Goal: Information Seeking & Learning: Learn about a topic

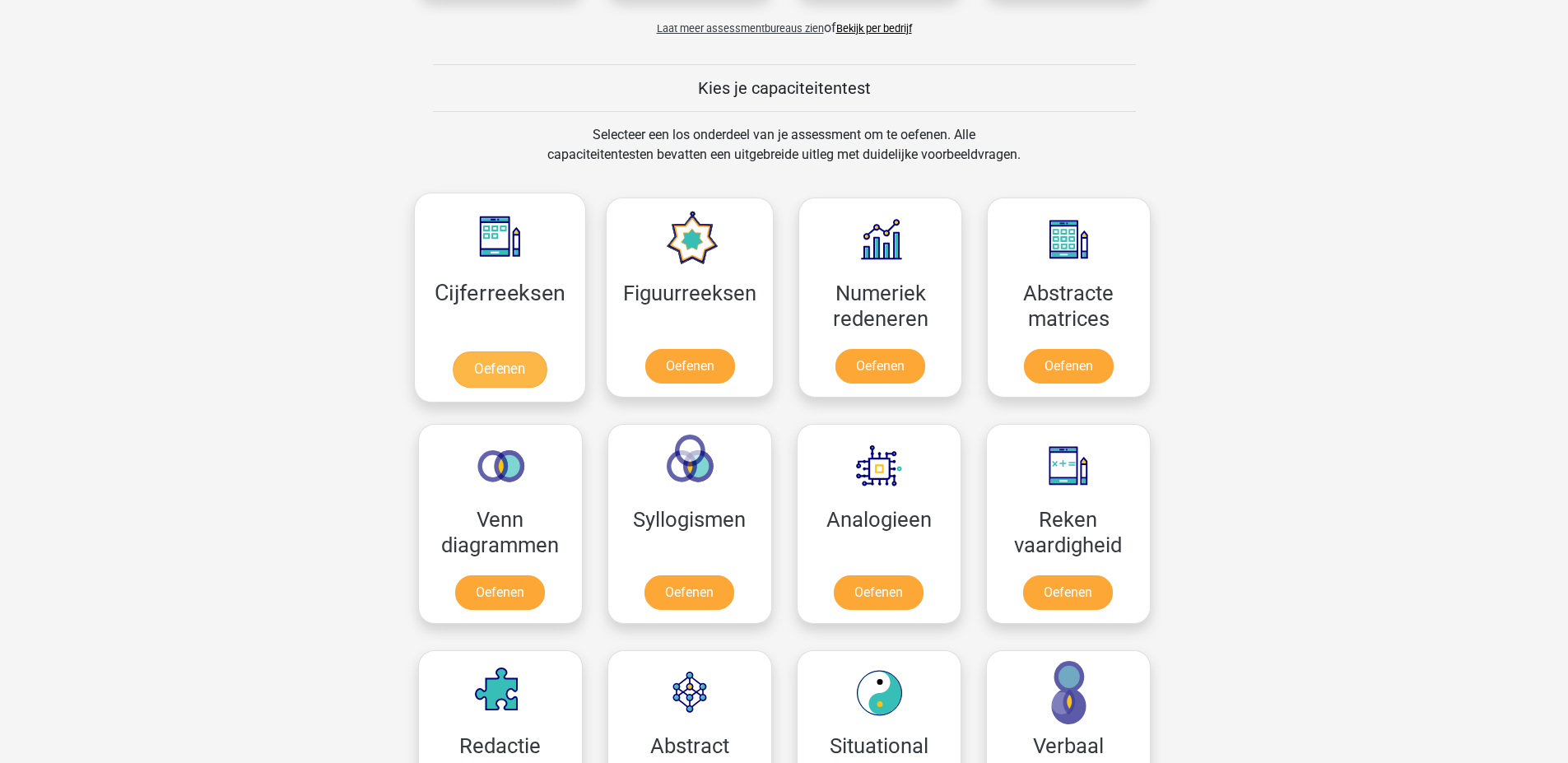
scroll to position [576, 0]
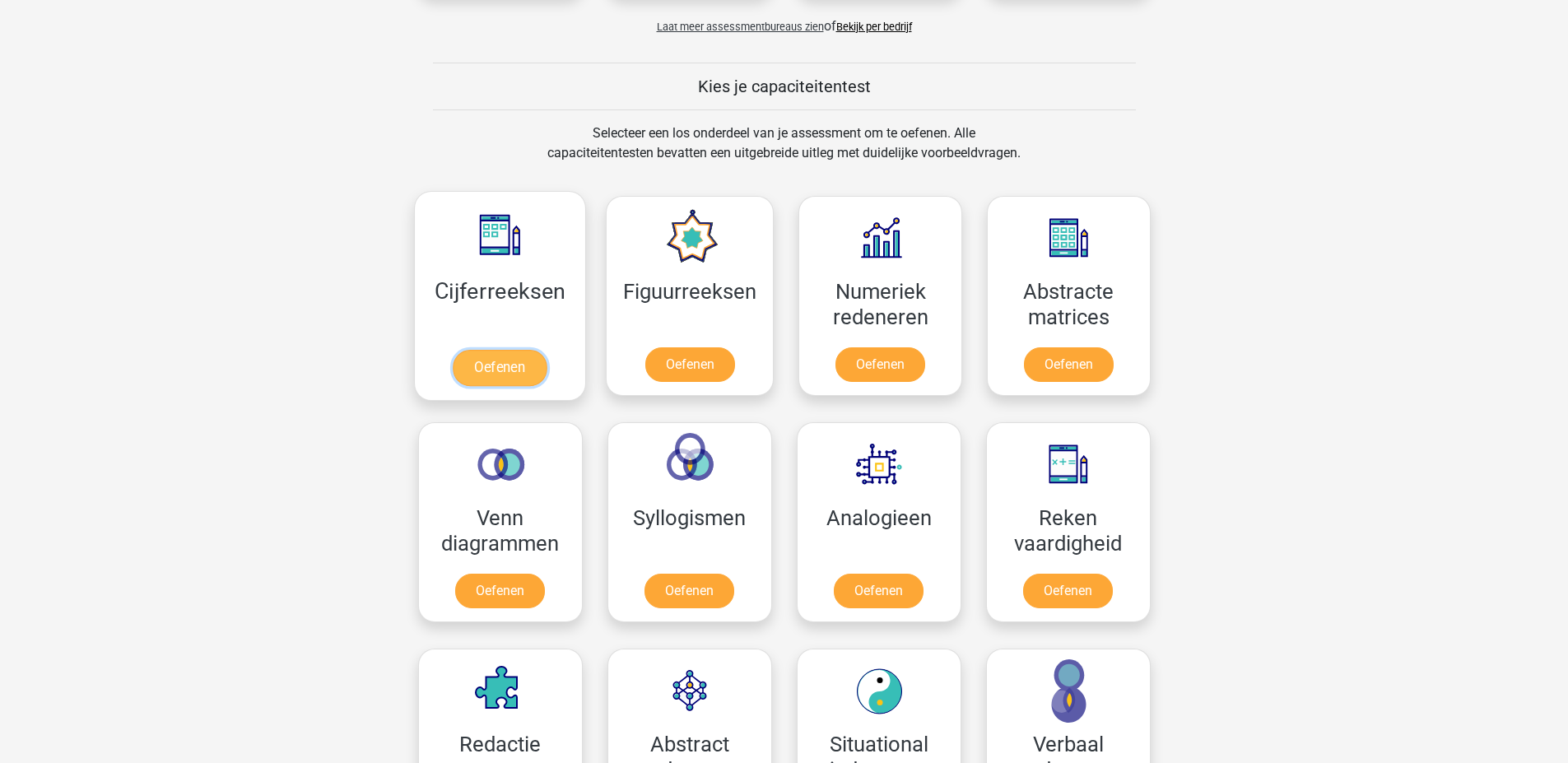
click at [493, 366] on link "Oefenen" at bounding box center [499, 367] width 94 height 36
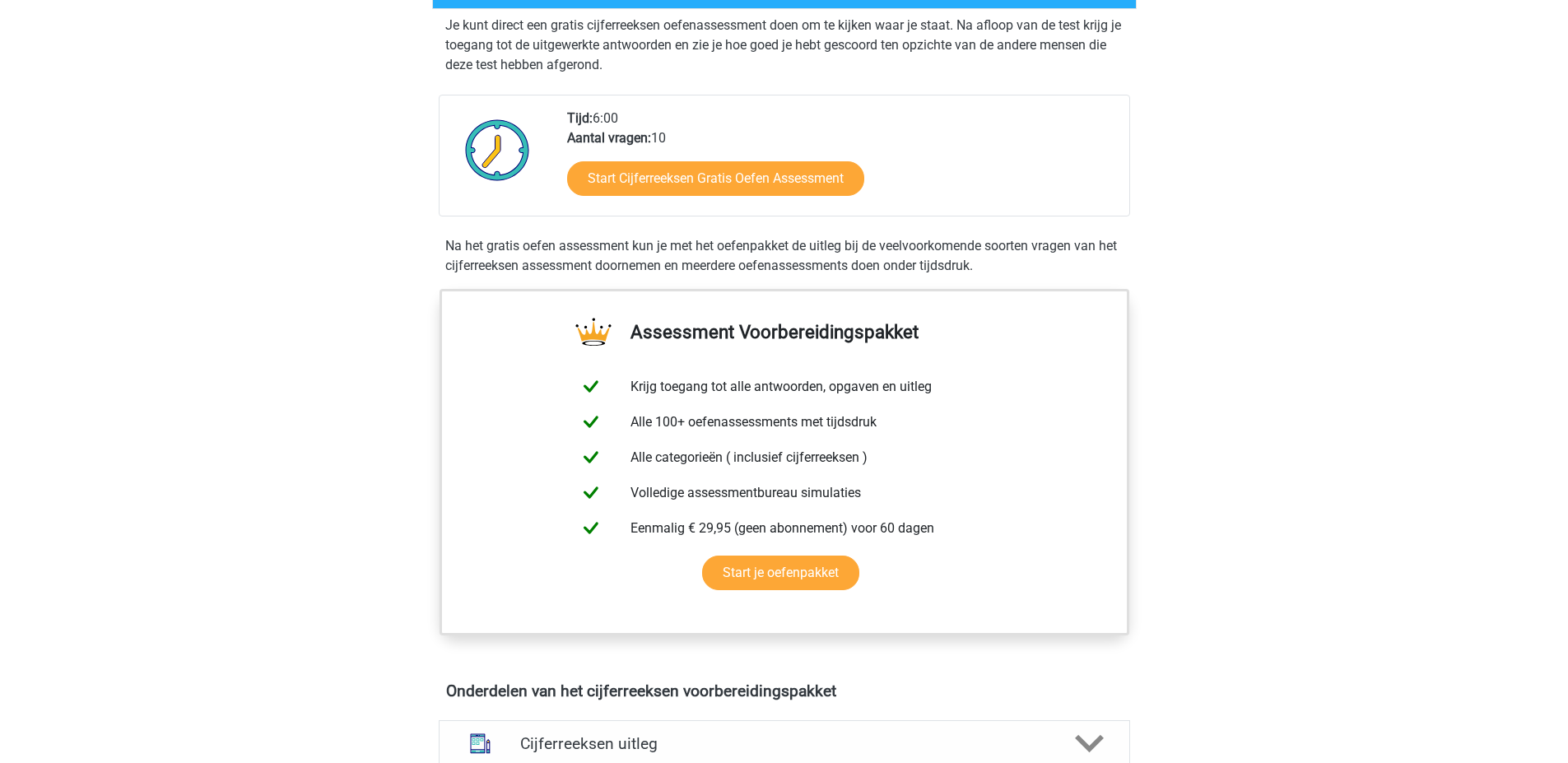
scroll to position [330, 0]
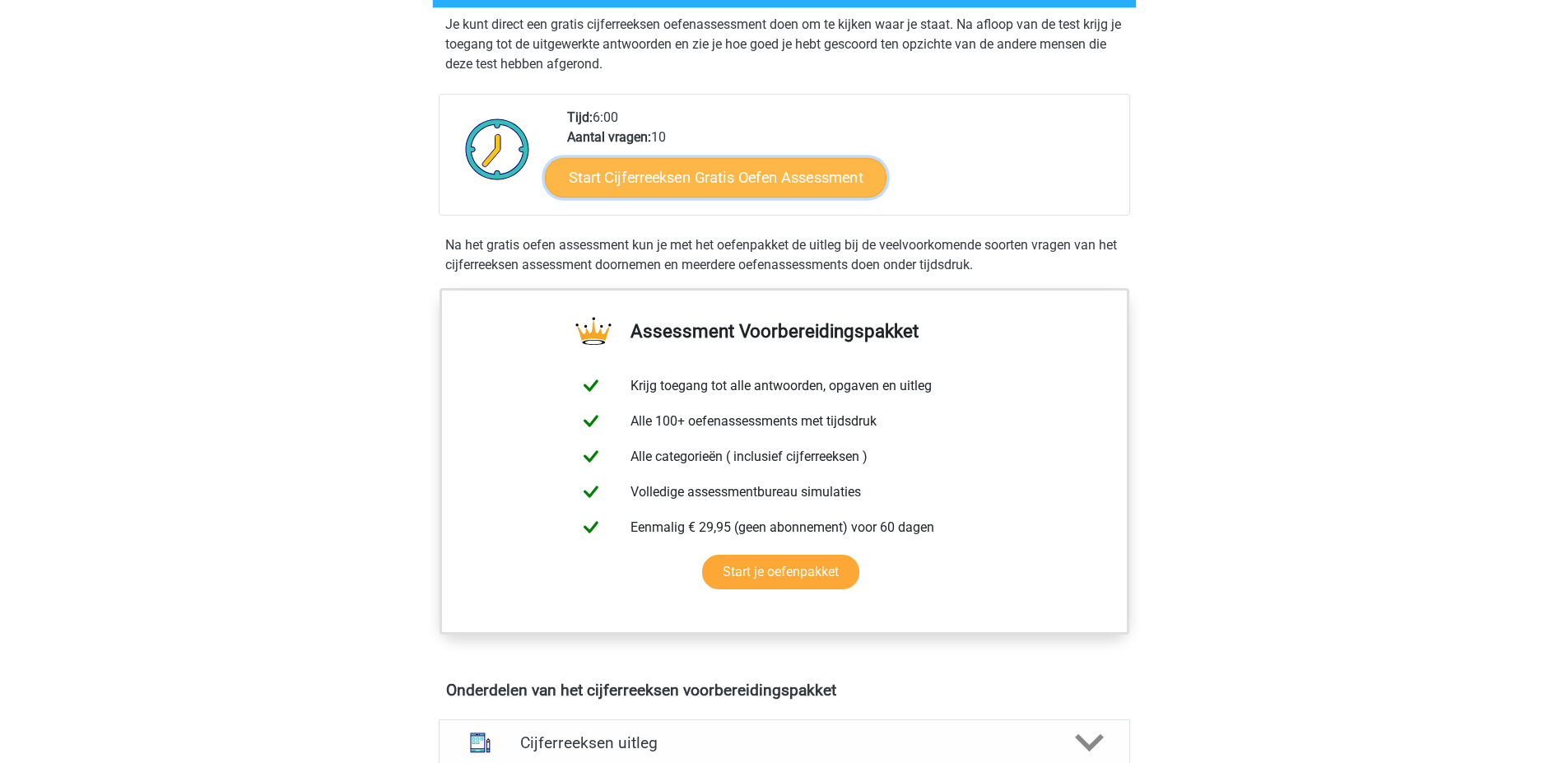
click at [695, 189] on link "Start Cijferreeksen Gratis Oefen Assessment" at bounding box center [715, 177] width 341 height 39
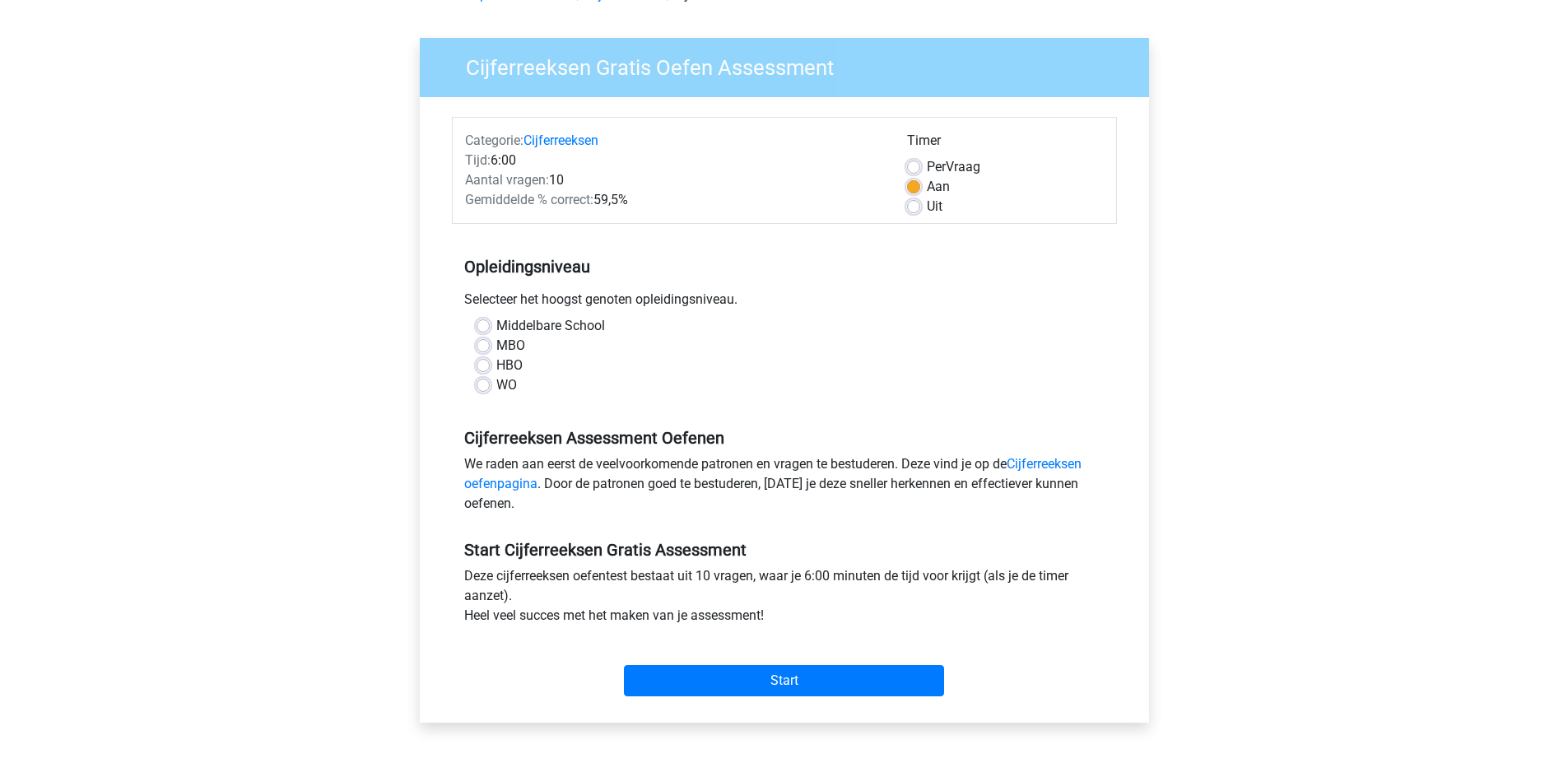
scroll to position [165, 0]
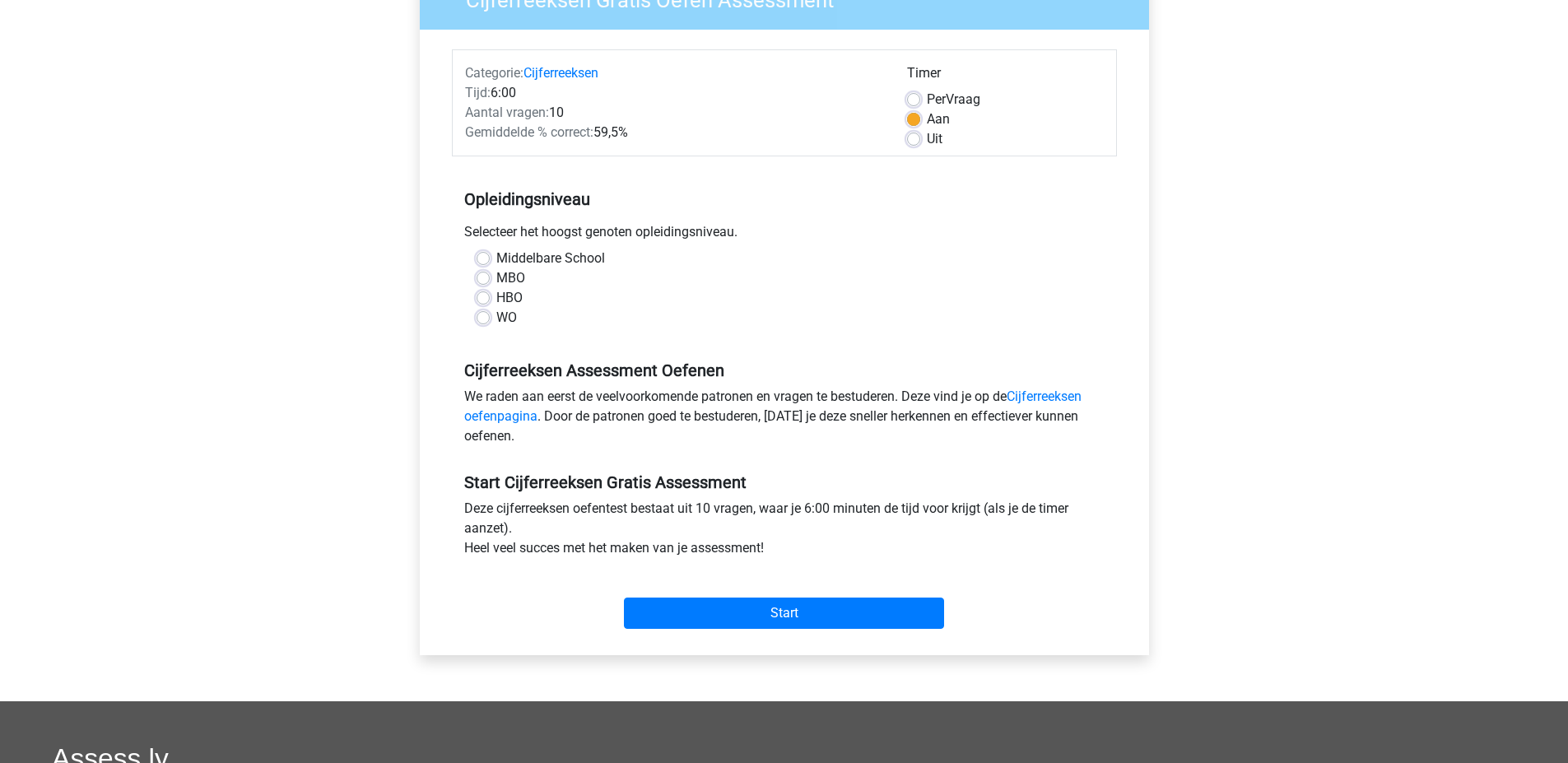
click at [496, 295] on label "HBO" at bounding box center [508, 298] width 26 height 20
click at [483, 295] on input "HBO" at bounding box center [483, 296] width 13 height 17
radio input "true"
click at [780, 613] on input "Start" at bounding box center [784, 612] width 320 height 31
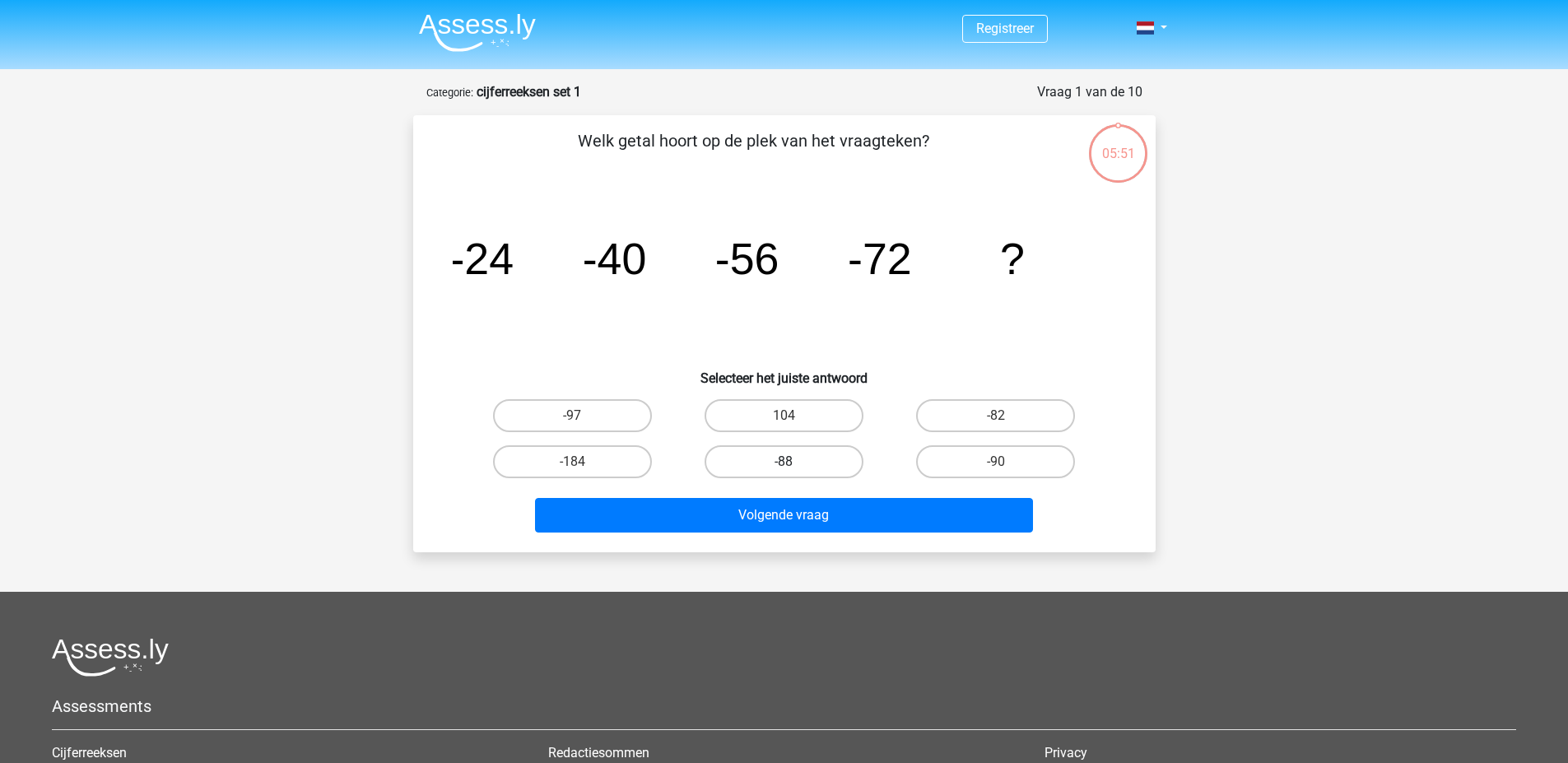
click at [776, 458] on label "-88" at bounding box center [784, 461] width 159 height 33
click at [784, 462] on input "-88" at bounding box center [789, 467] width 11 height 11
radio input "true"
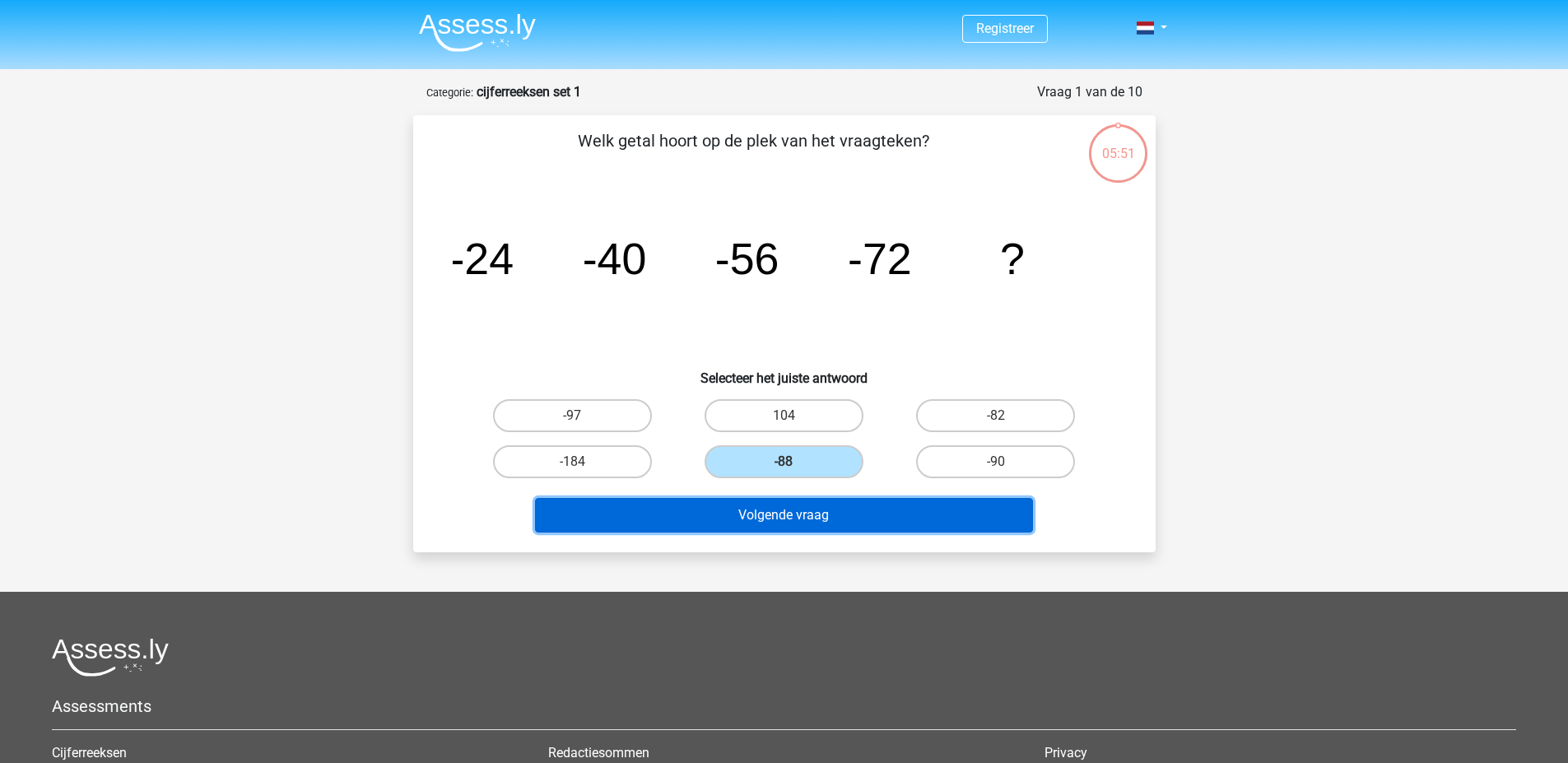
click at [780, 508] on button "Volgende vraag" at bounding box center [784, 515] width 498 height 34
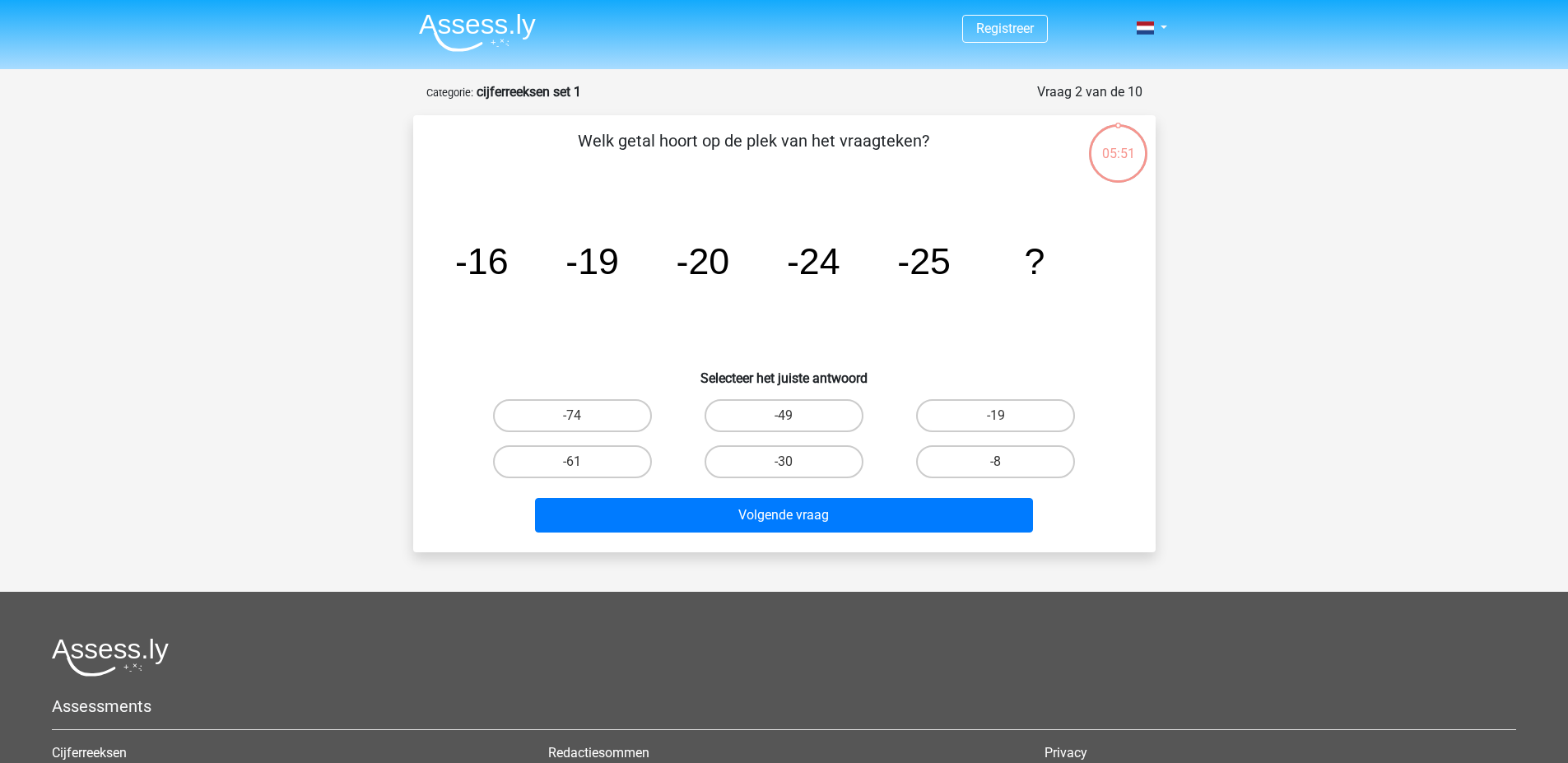
scroll to position [82, 0]
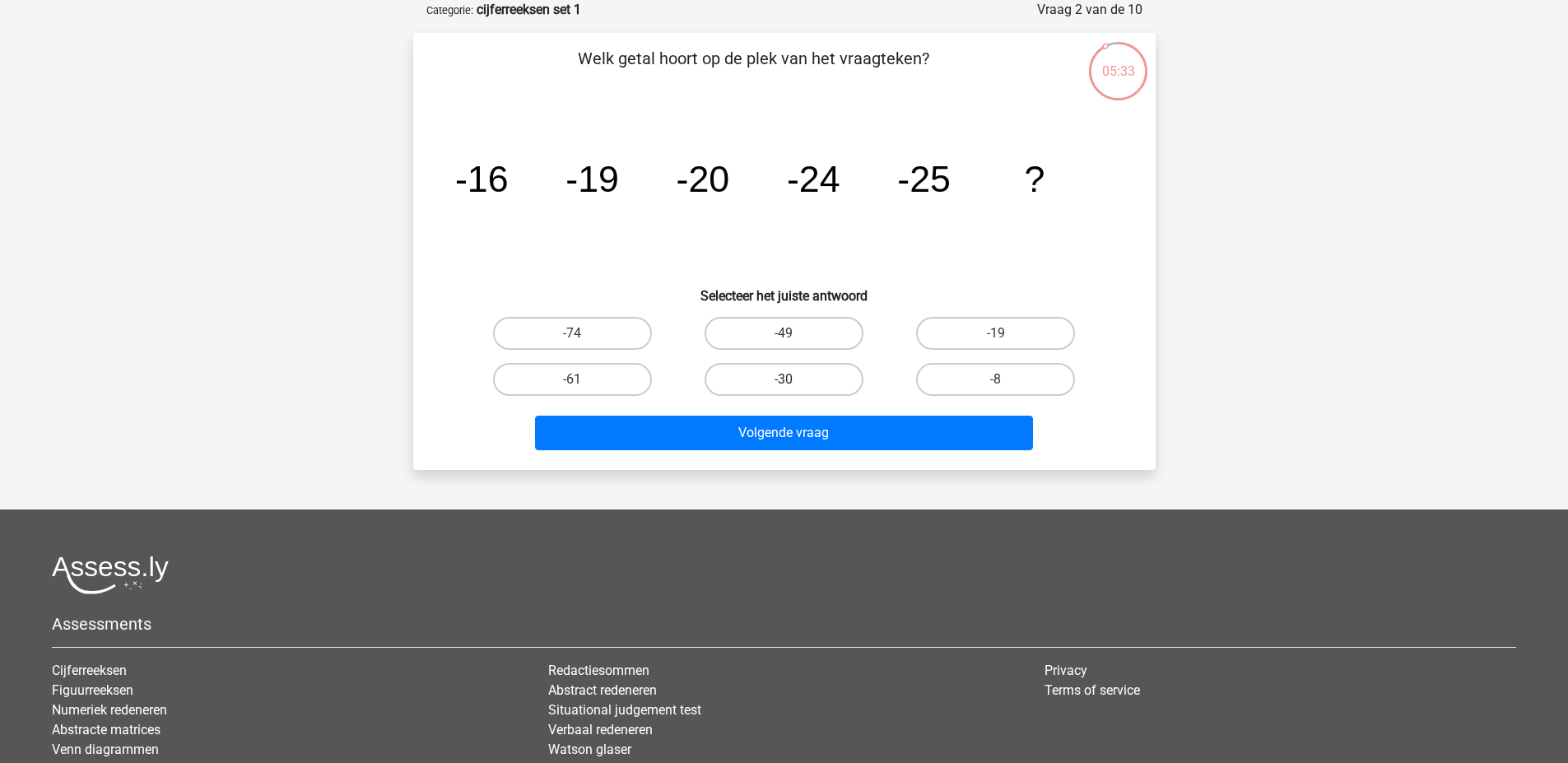
click at [798, 378] on label "-30" at bounding box center [784, 379] width 159 height 33
click at [794, 380] on input "-30" at bounding box center [789, 385] width 11 height 11
radio input "true"
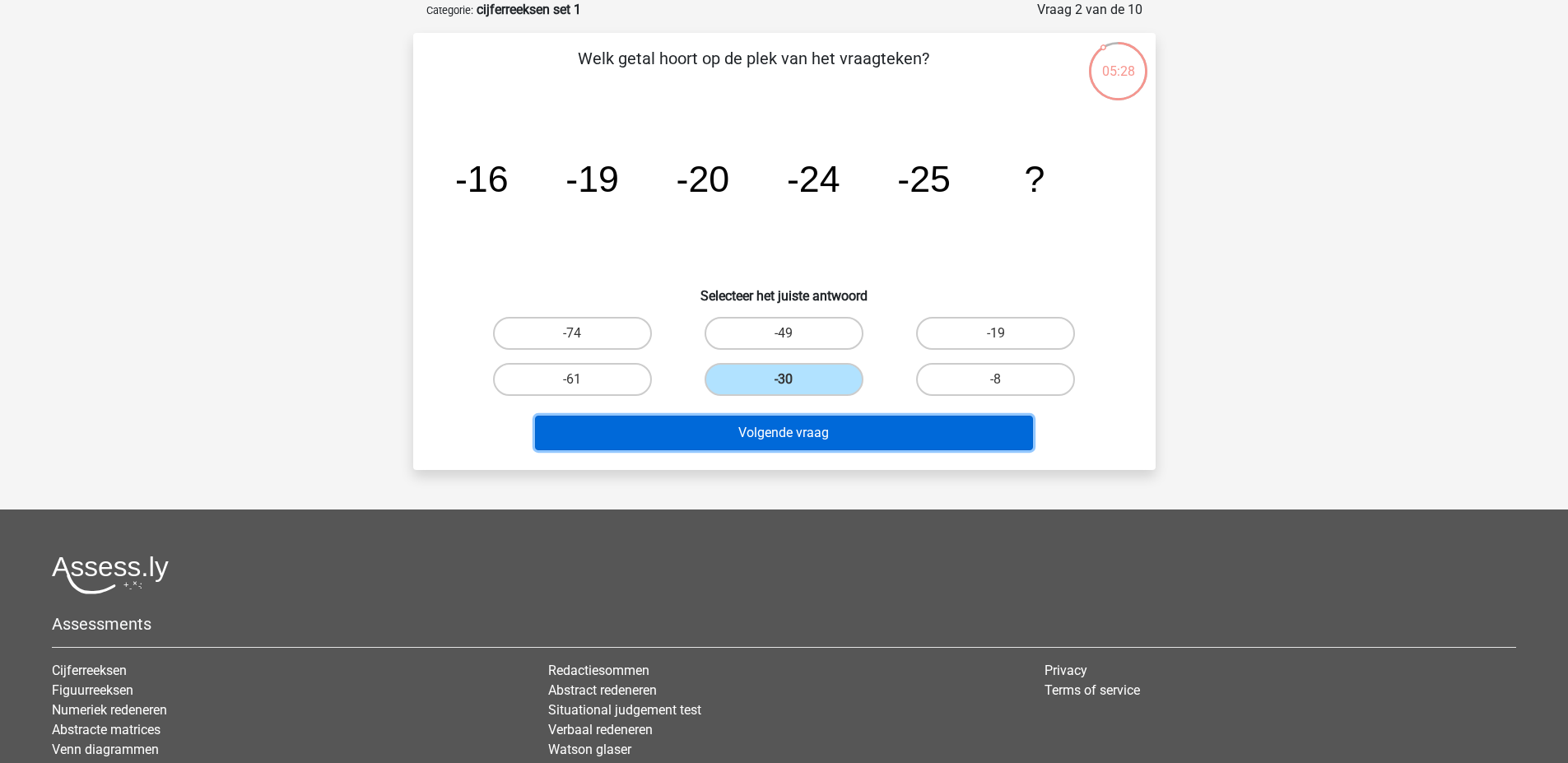
click at [783, 431] on button "Volgende vraag" at bounding box center [784, 433] width 498 height 34
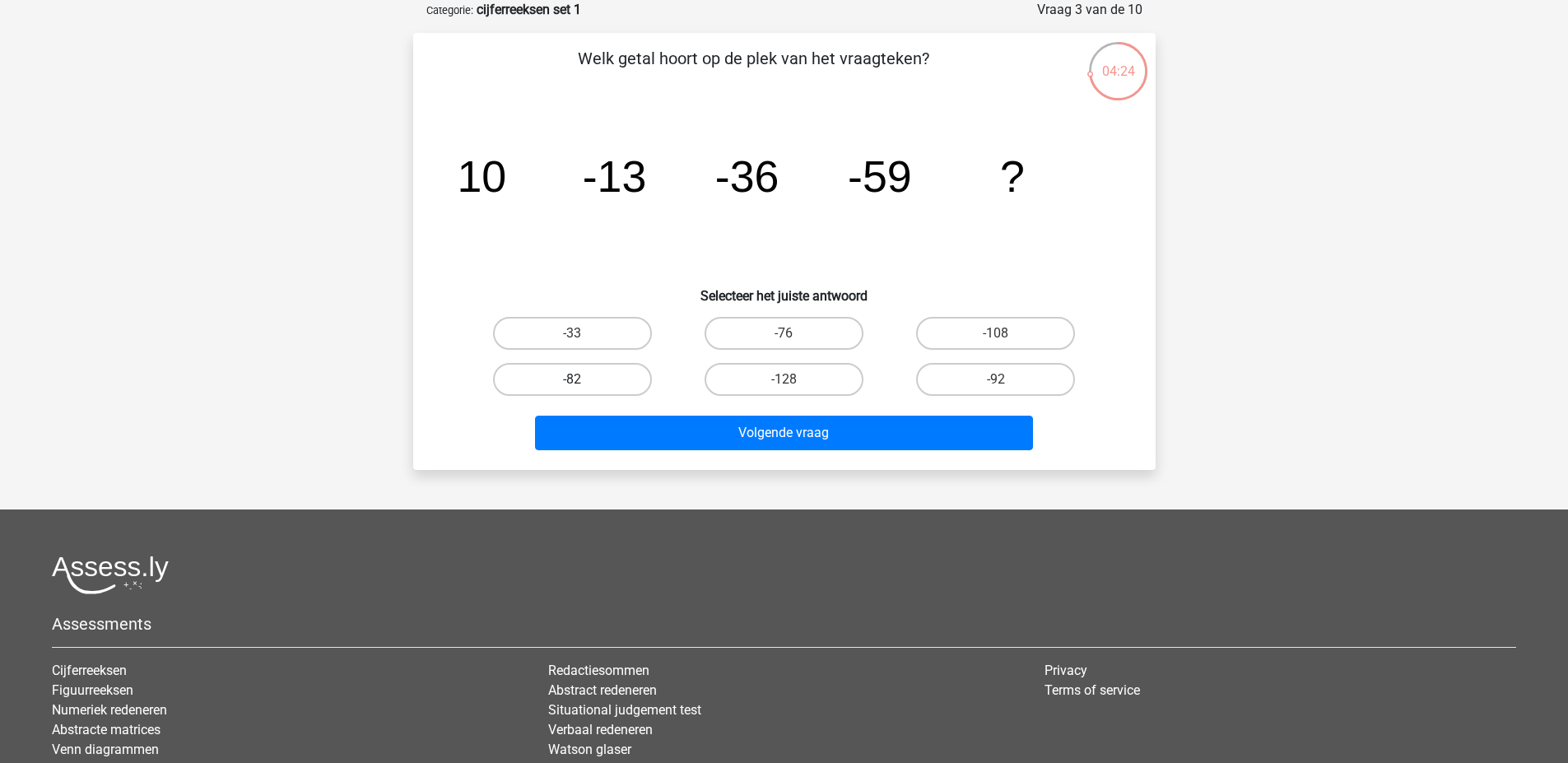
click at [564, 366] on label "-82" at bounding box center [572, 379] width 159 height 33
click at [572, 380] on input "-82" at bounding box center [577, 385] width 11 height 11
radio input "true"
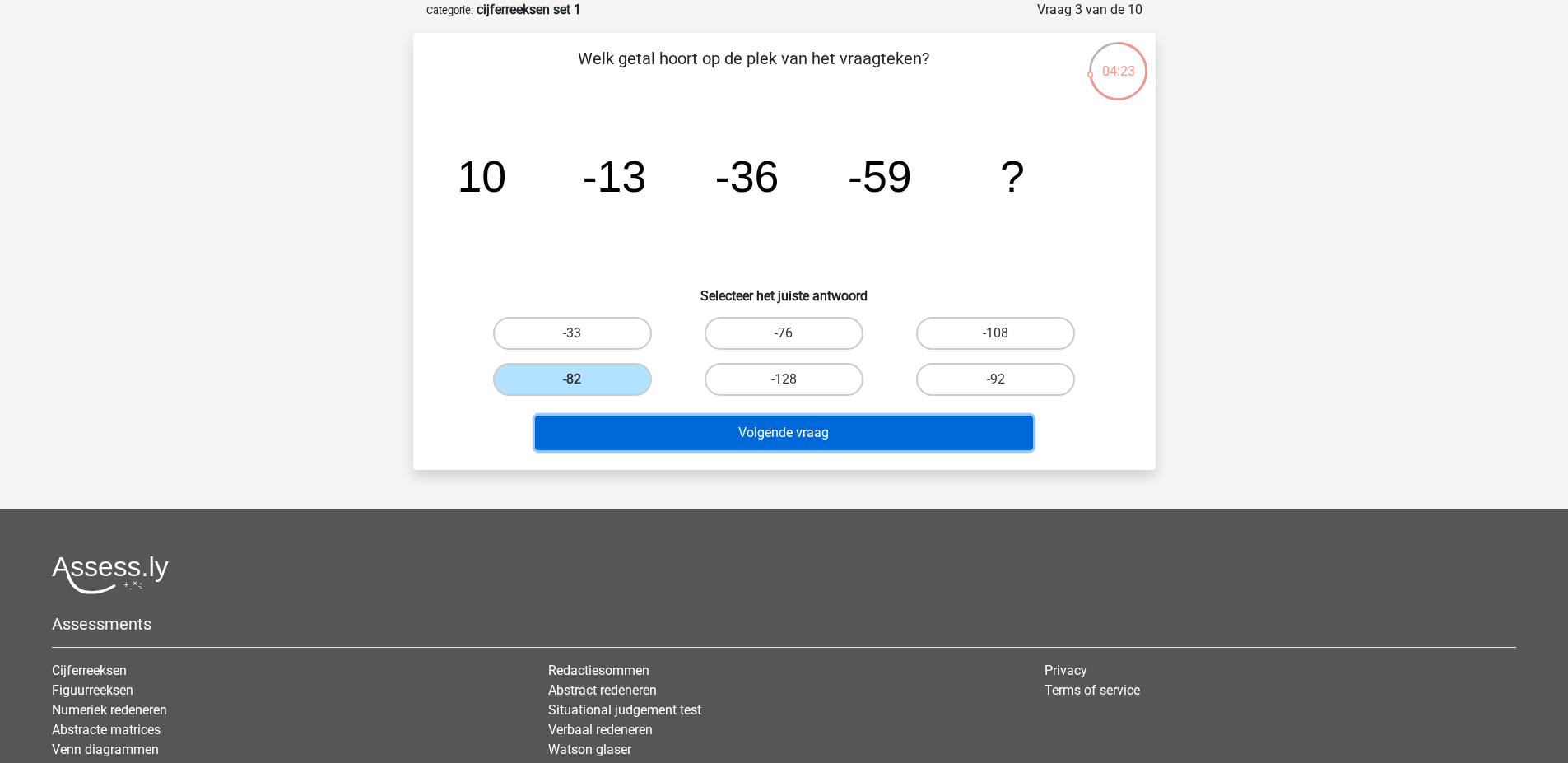
click at [771, 422] on button "Volgende vraag" at bounding box center [784, 433] width 498 height 34
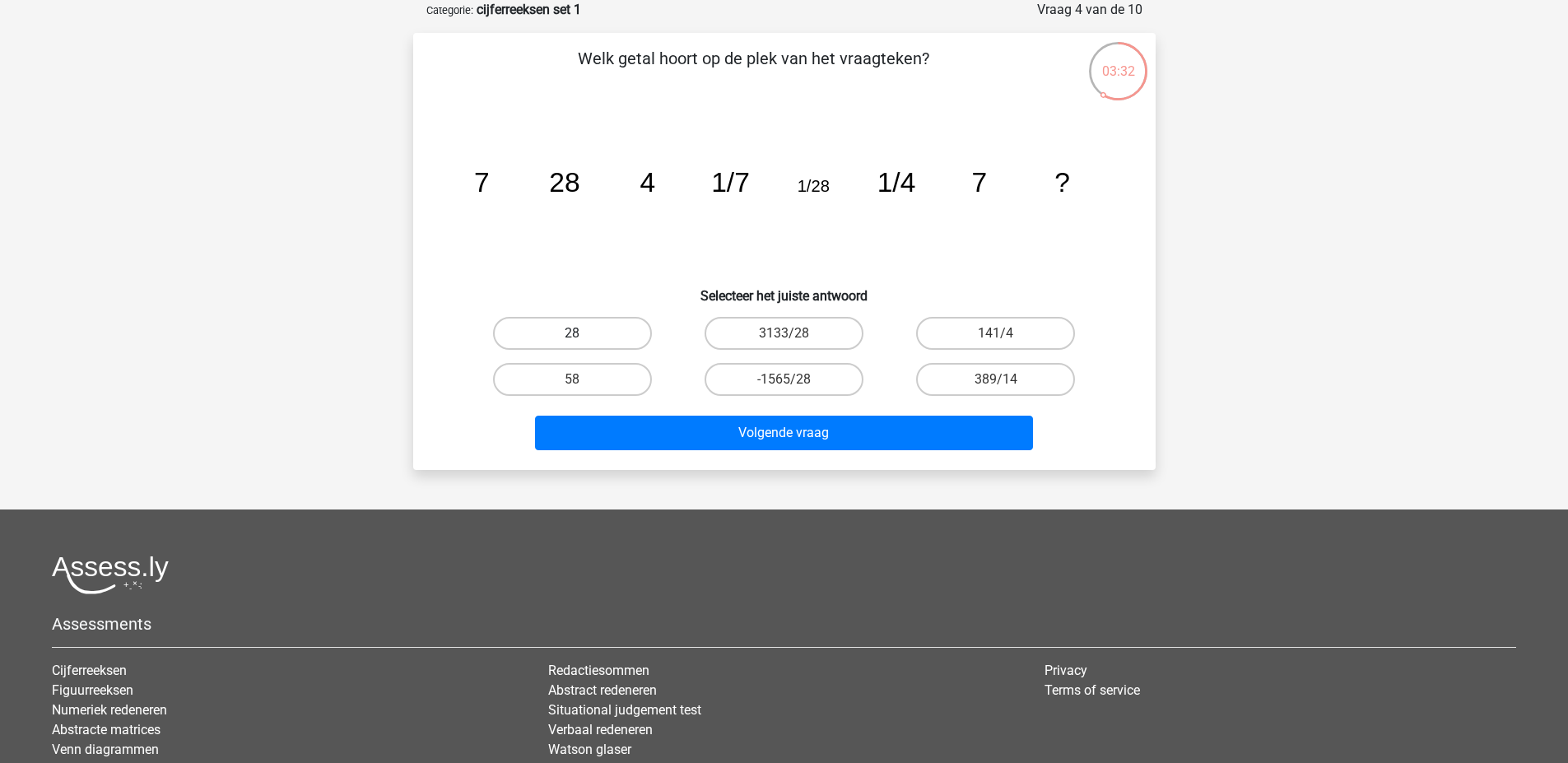
click at [597, 327] on label "28" at bounding box center [572, 333] width 159 height 33
click at [583, 334] on input "28" at bounding box center [577, 339] width 11 height 11
radio input "true"
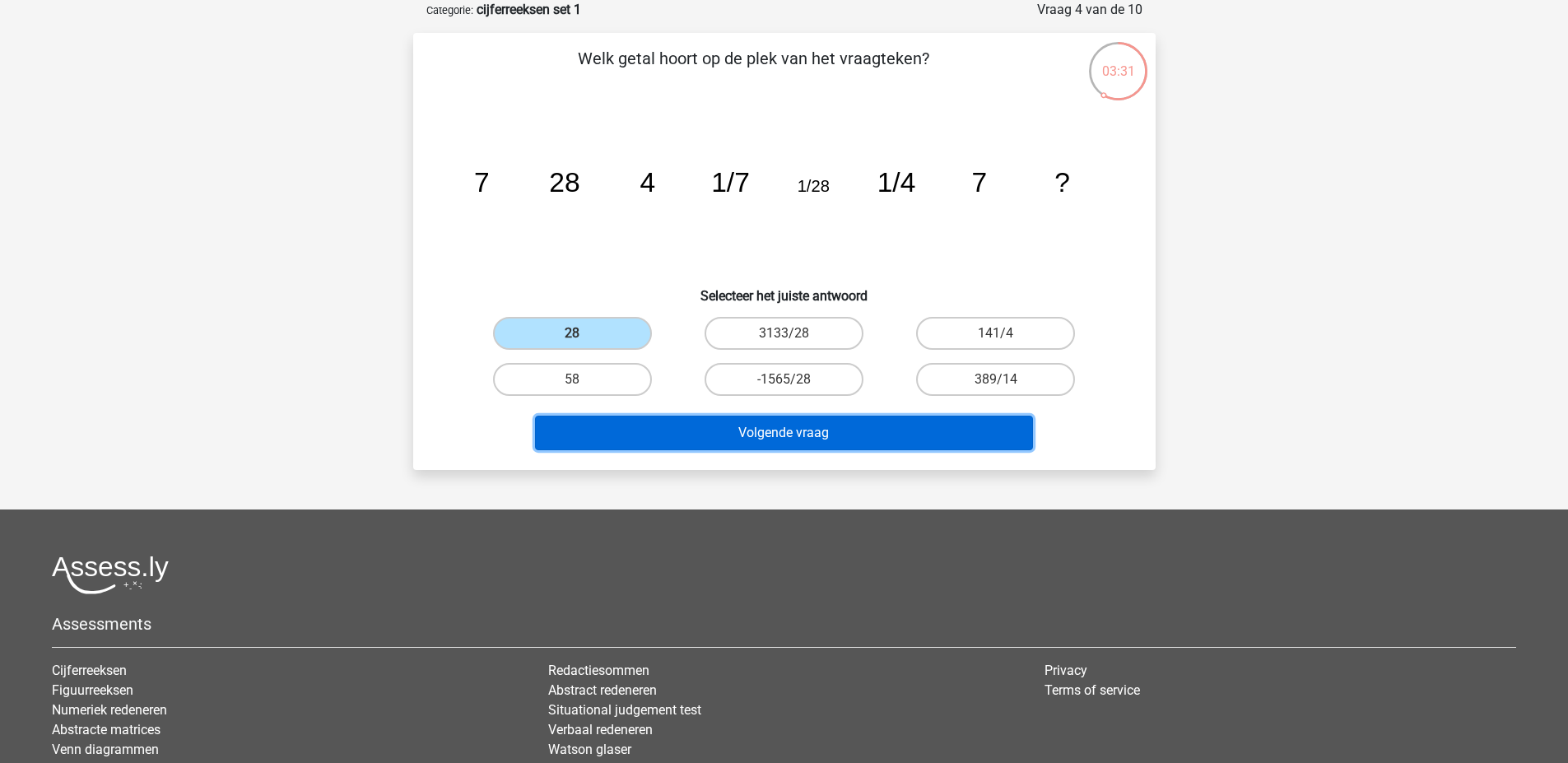
click at [819, 426] on button "Volgende vraag" at bounding box center [784, 433] width 498 height 34
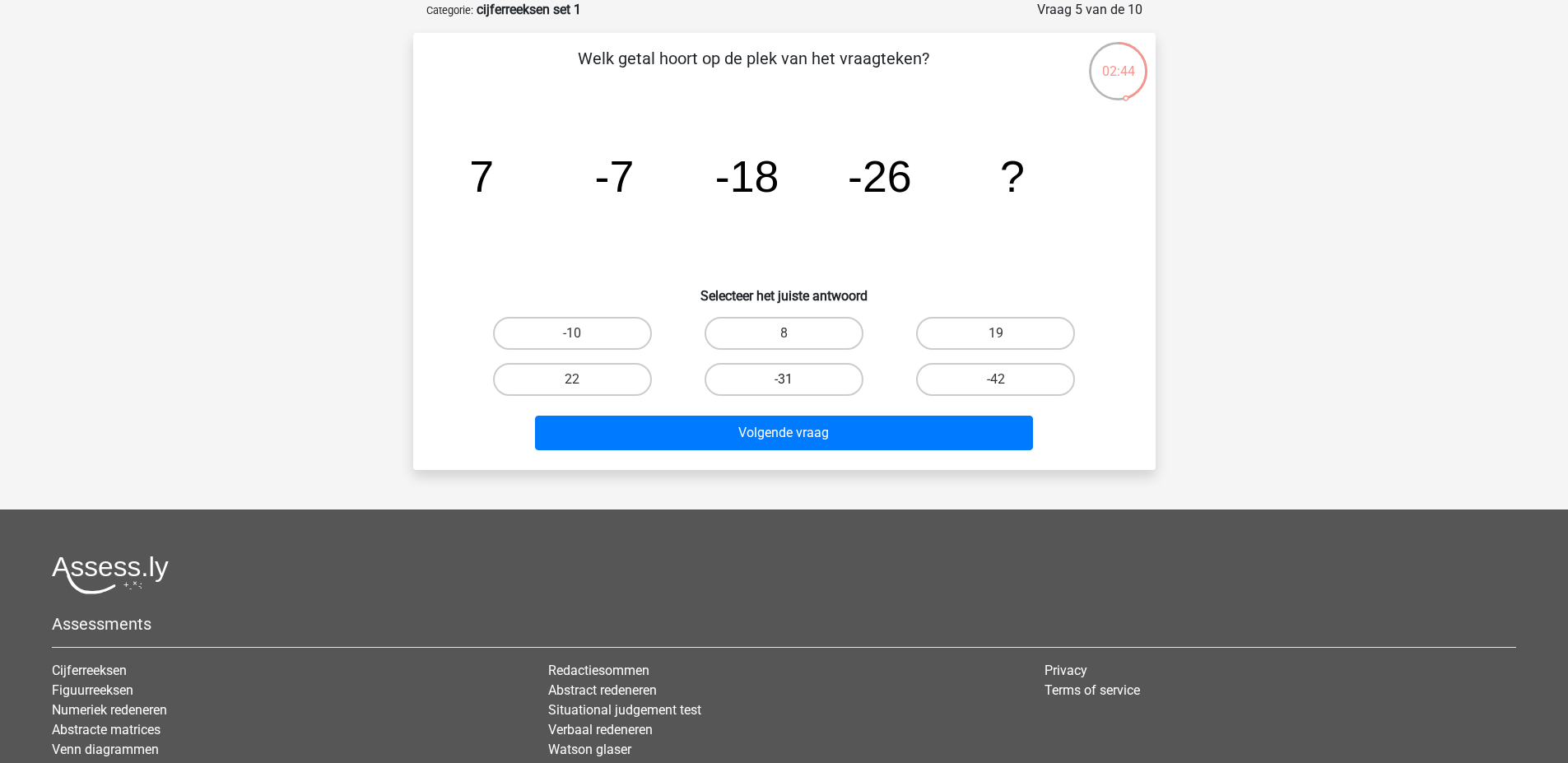
click at [799, 376] on label "-31" at bounding box center [784, 379] width 159 height 33
click at [794, 380] on input "-31" at bounding box center [789, 385] width 11 height 11
radio input "true"
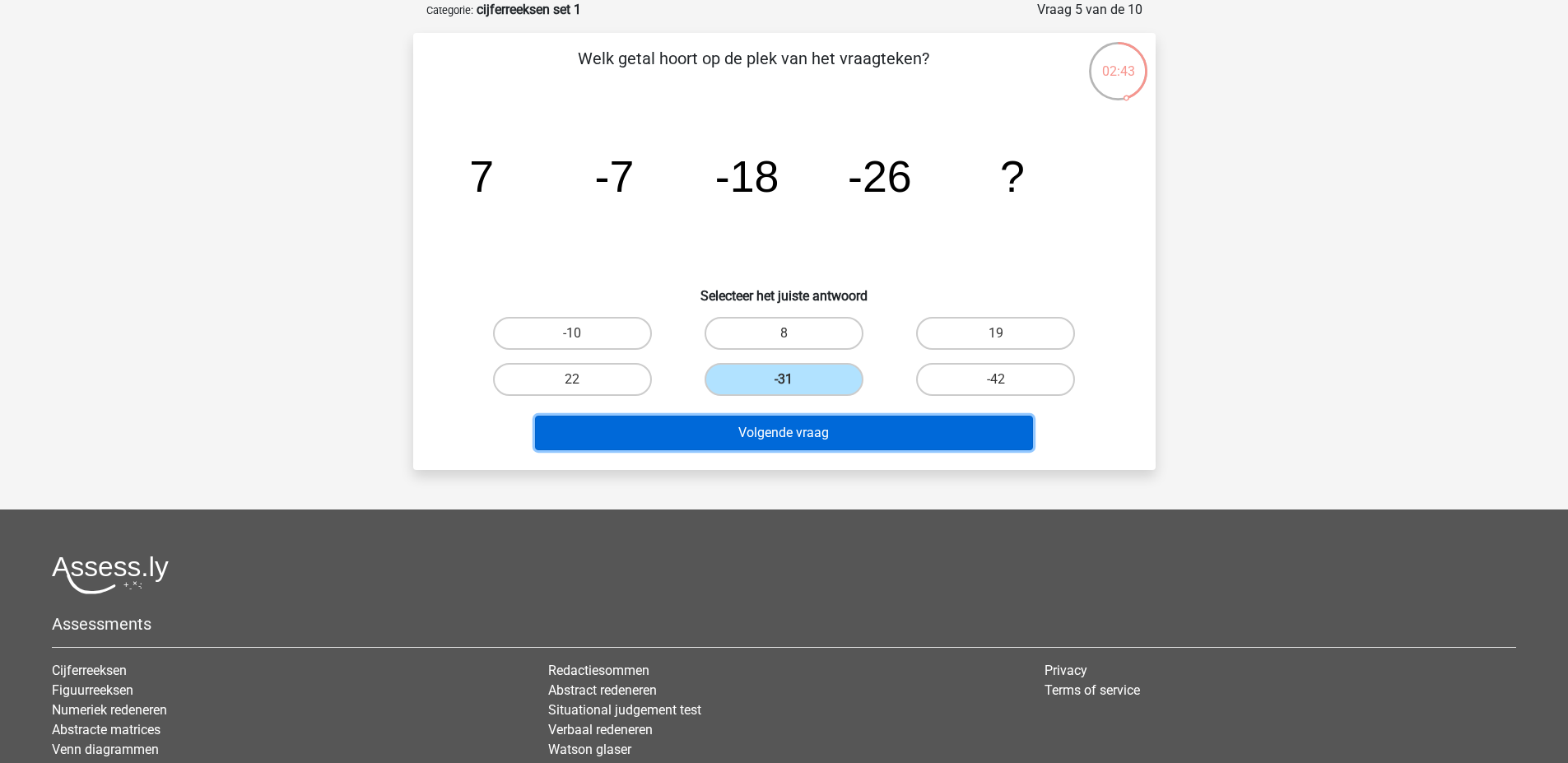
click at [807, 427] on button "Volgende vraag" at bounding box center [784, 433] width 498 height 34
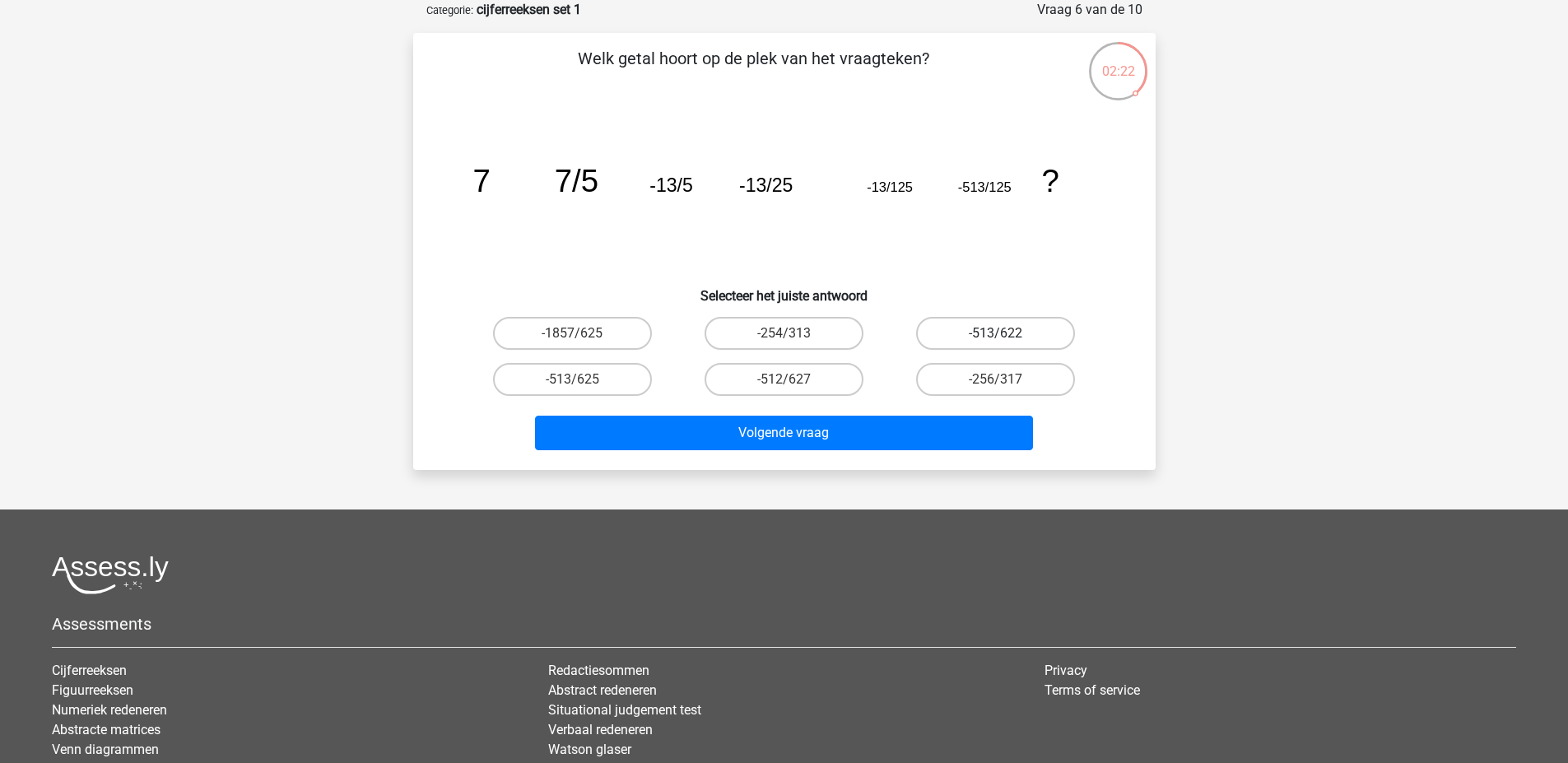
click at [989, 332] on label "-513/622" at bounding box center [995, 333] width 159 height 33
click at [996, 334] on input "-513/622" at bounding box center [1001, 339] width 11 height 11
radio input "true"
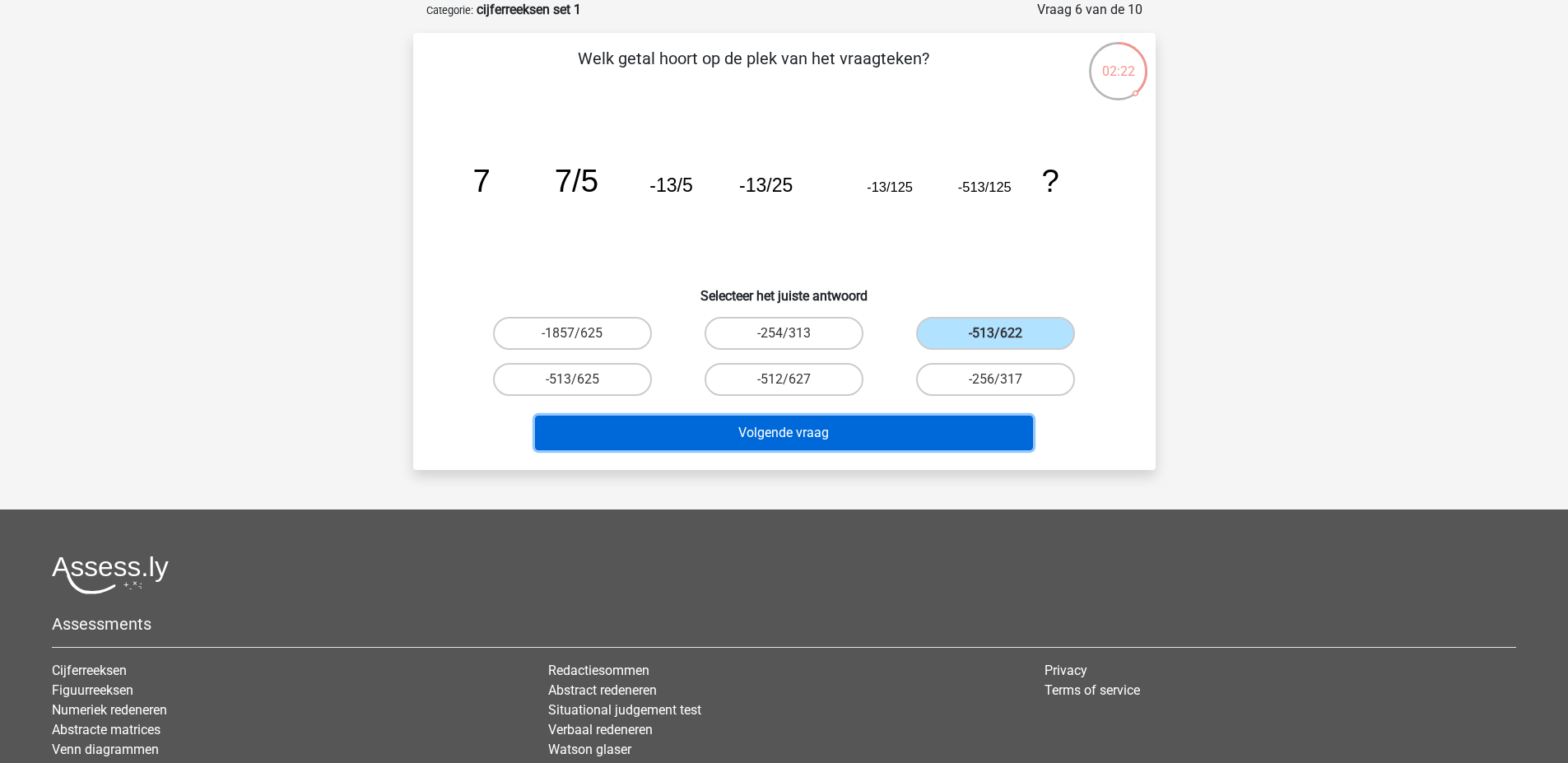
click at [820, 429] on button "Volgende vraag" at bounding box center [784, 433] width 498 height 34
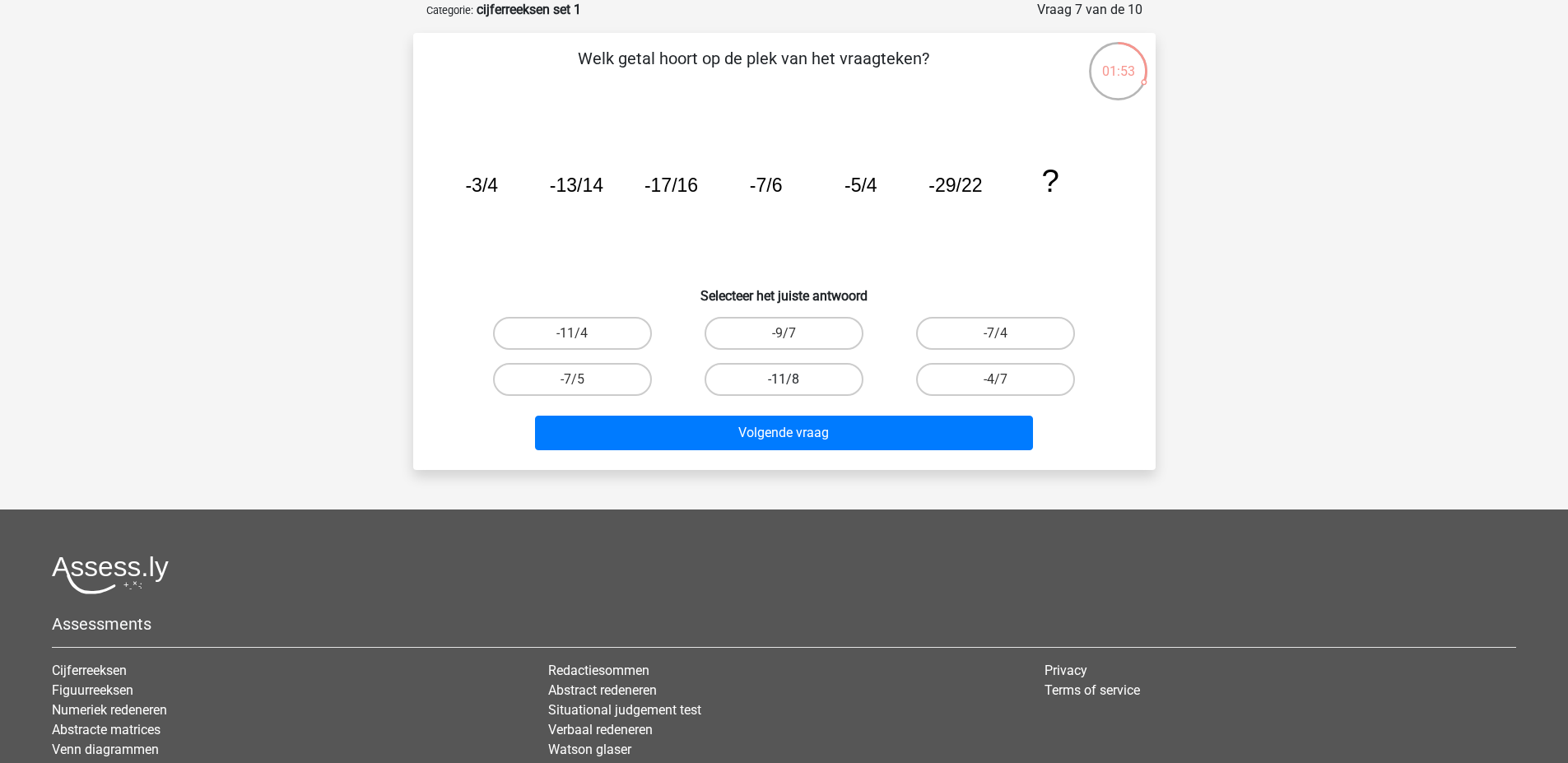
click at [795, 379] on label "-11/8" at bounding box center [784, 379] width 159 height 33
click at [794, 380] on input "-11/8" at bounding box center [789, 385] width 11 height 11
radio input "true"
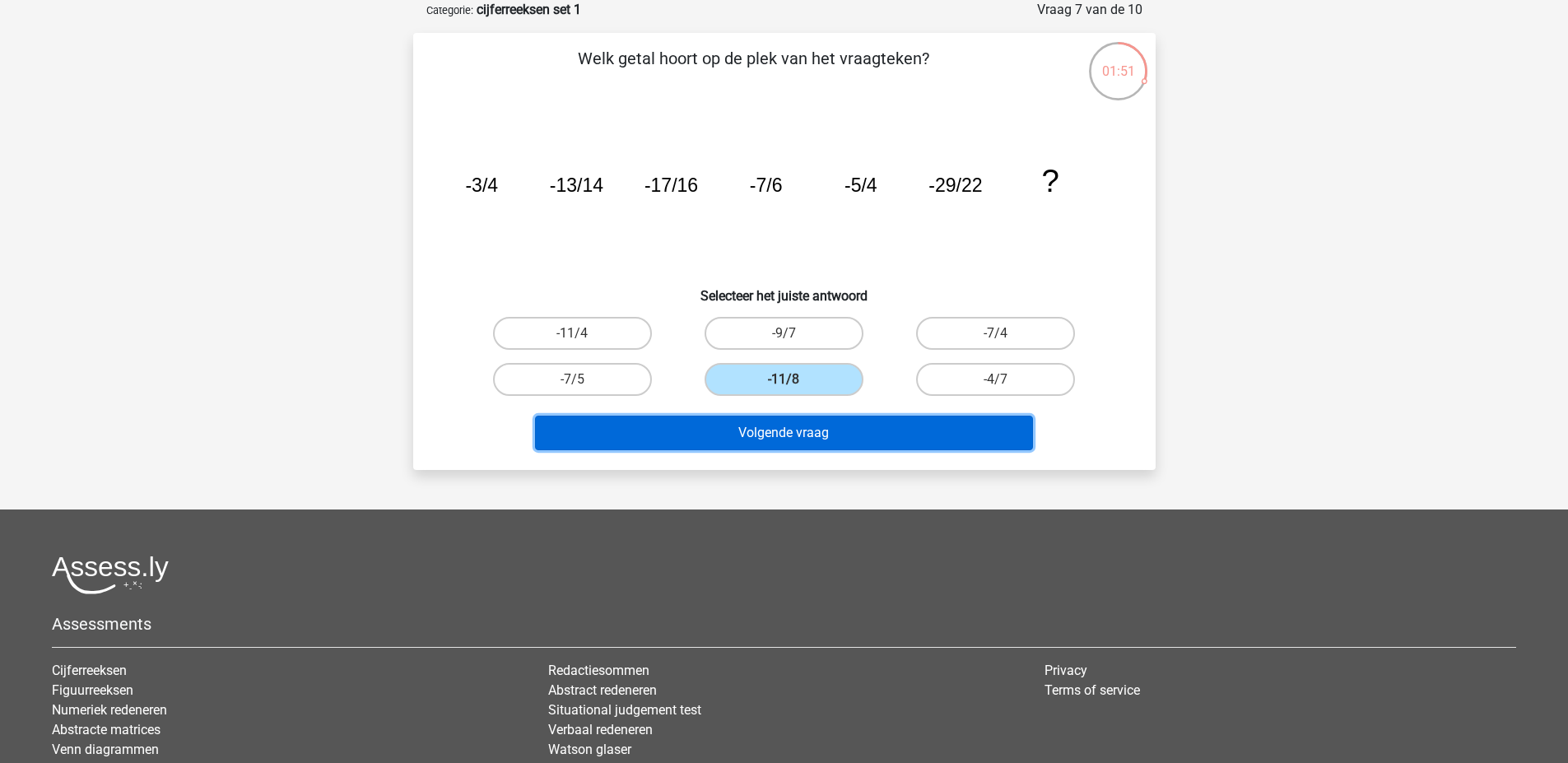
click at [792, 427] on button "Volgende vraag" at bounding box center [784, 433] width 498 height 34
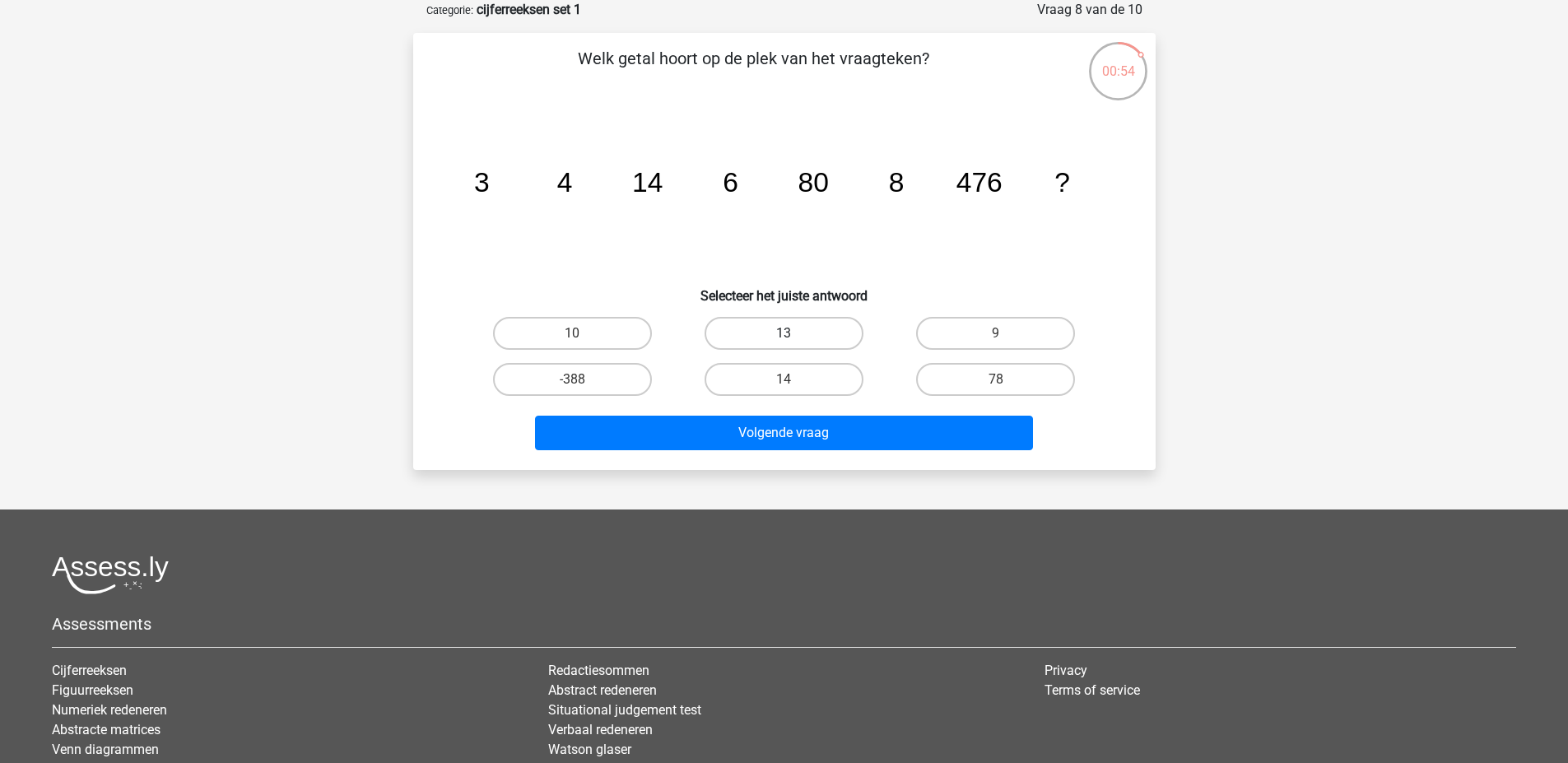
click at [784, 329] on label "13" at bounding box center [784, 333] width 159 height 33
click at [784, 334] on input "13" at bounding box center [789, 339] width 11 height 11
radio input "true"
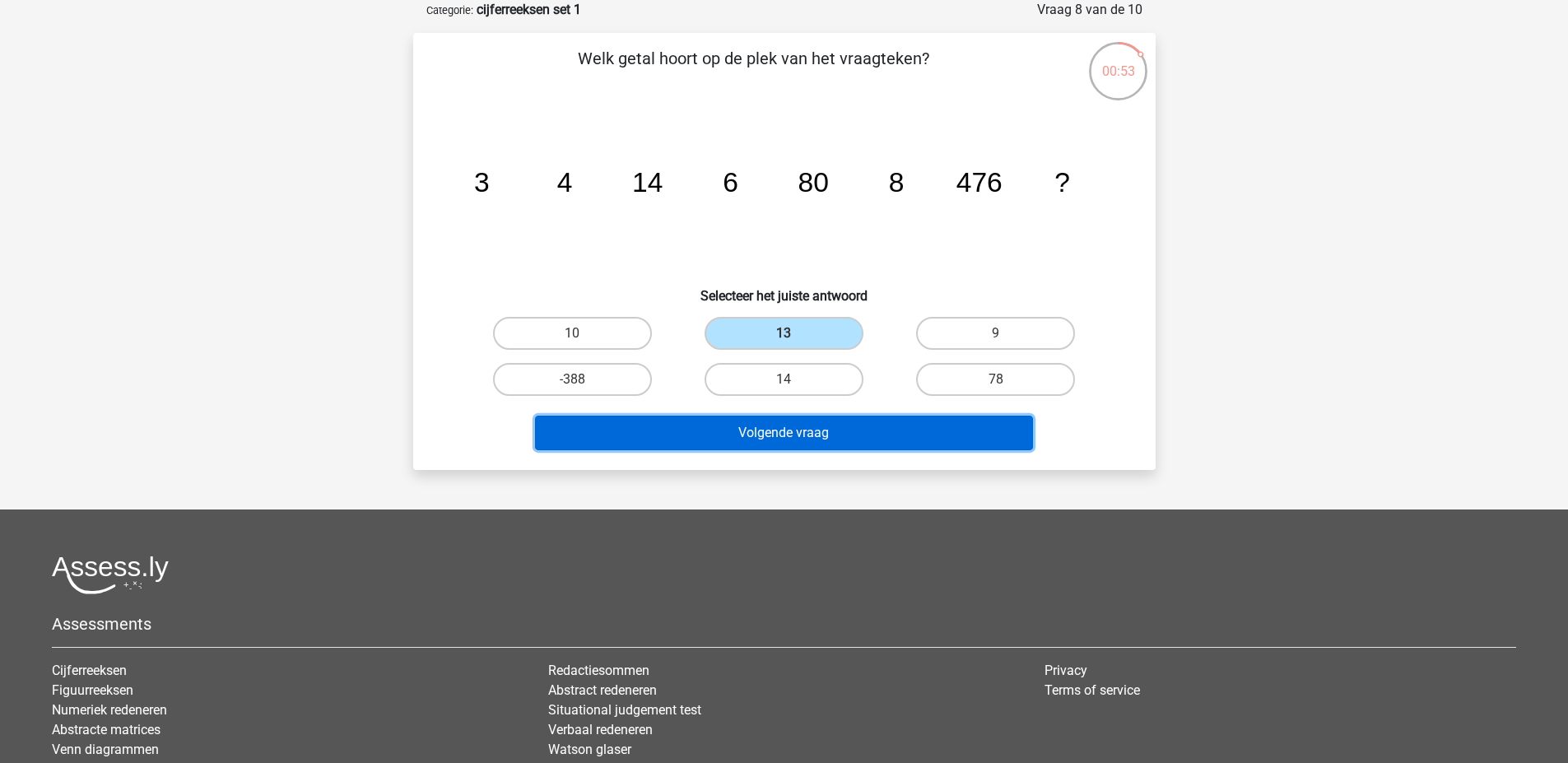
click at [797, 435] on button "Volgende vraag" at bounding box center [784, 433] width 498 height 34
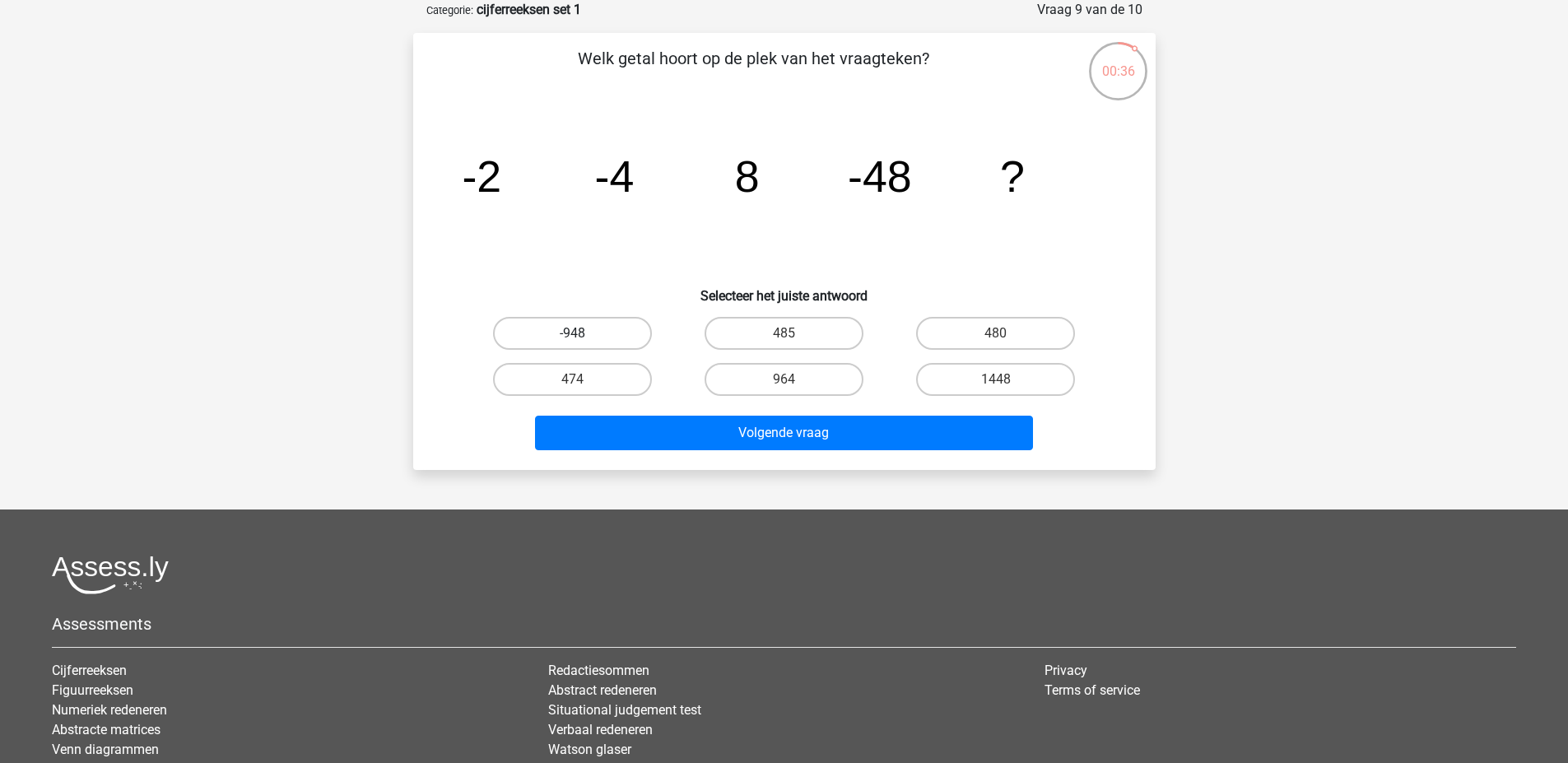
click at [585, 329] on label "-948" at bounding box center [572, 333] width 159 height 33
click at [583, 334] on input "-948" at bounding box center [577, 339] width 11 height 11
radio input "true"
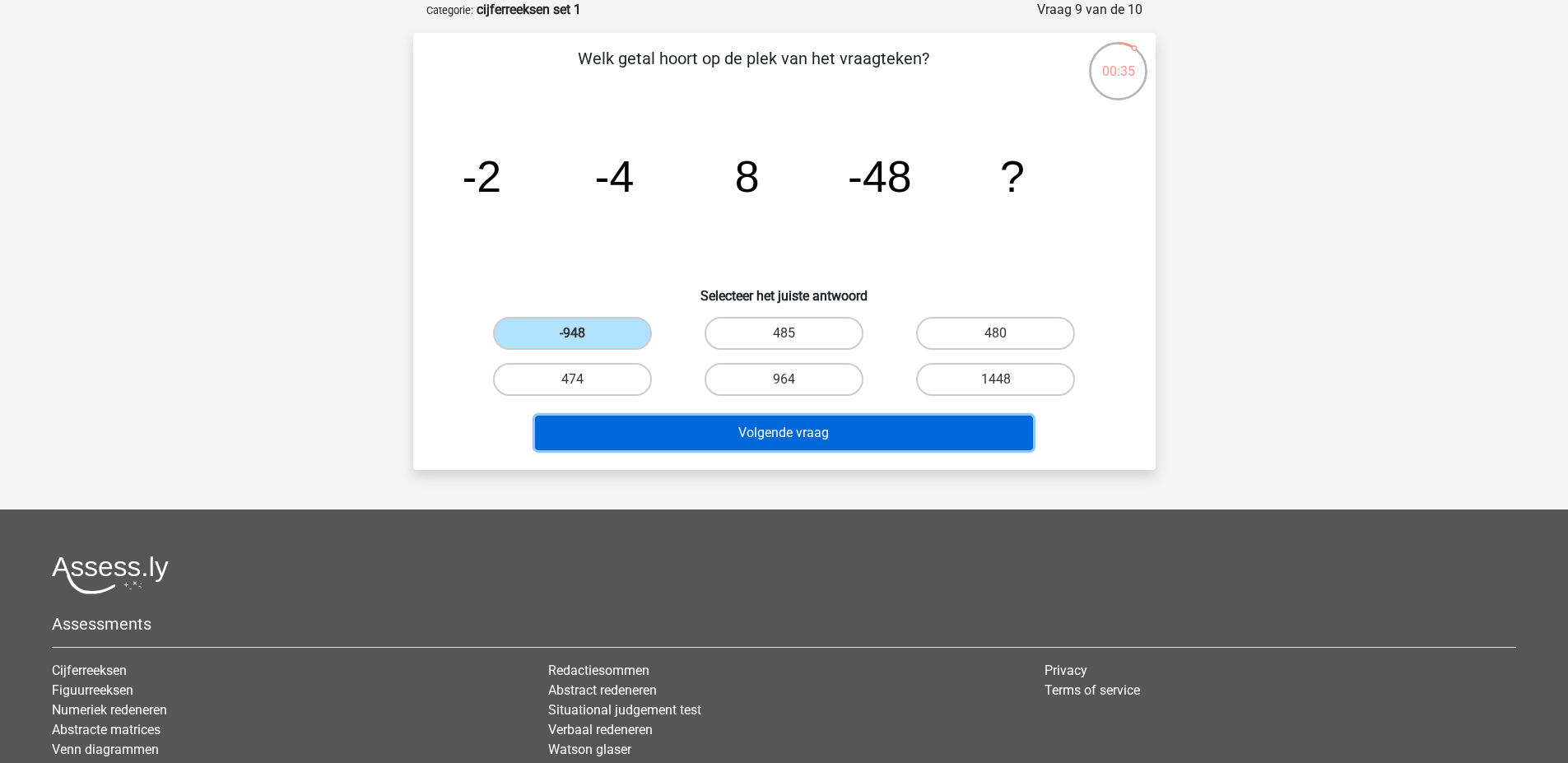
click at [821, 434] on button "Volgende vraag" at bounding box center [784, 433] width 498 height 34
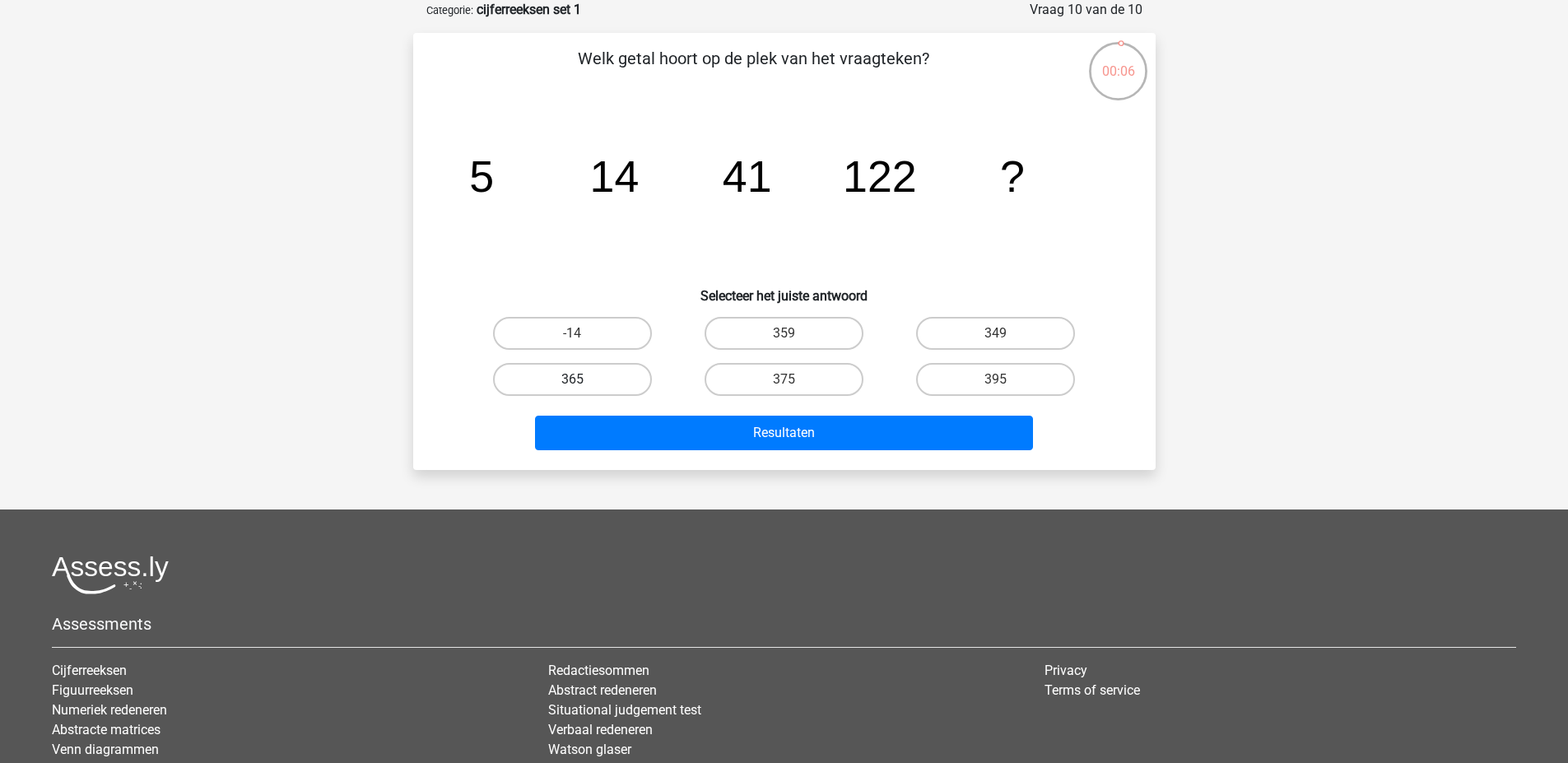
click at [600, 378] on label "365" at bounding box center [572, 379] width 159 height 33
click at [583, 380] on input "365" at bounding box center [577, 385] width 11 height 11
radio input "true"
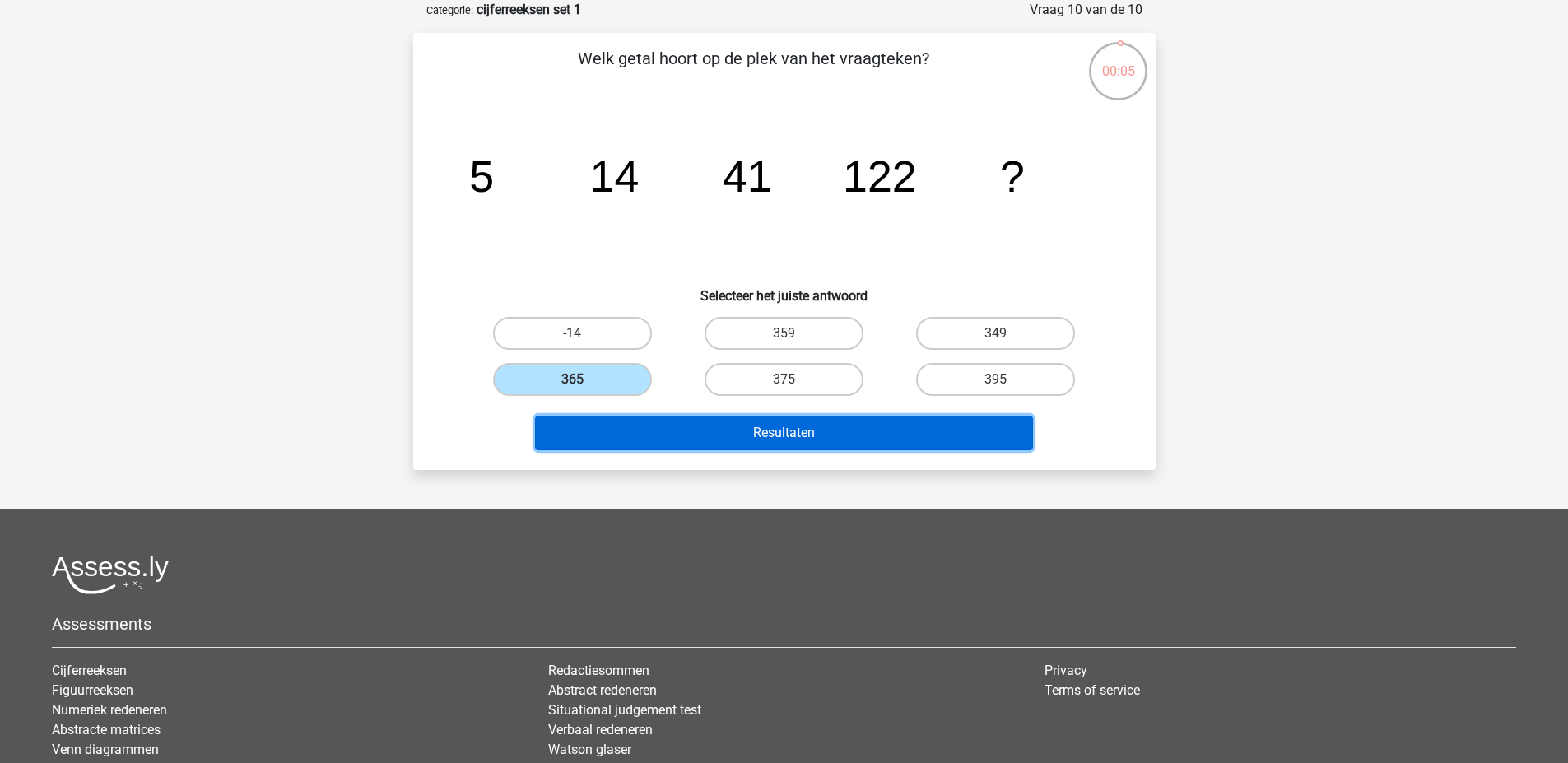
click at [793, 438] on button "Resultaten" at bounding box center [784, 433] width 498 height 34
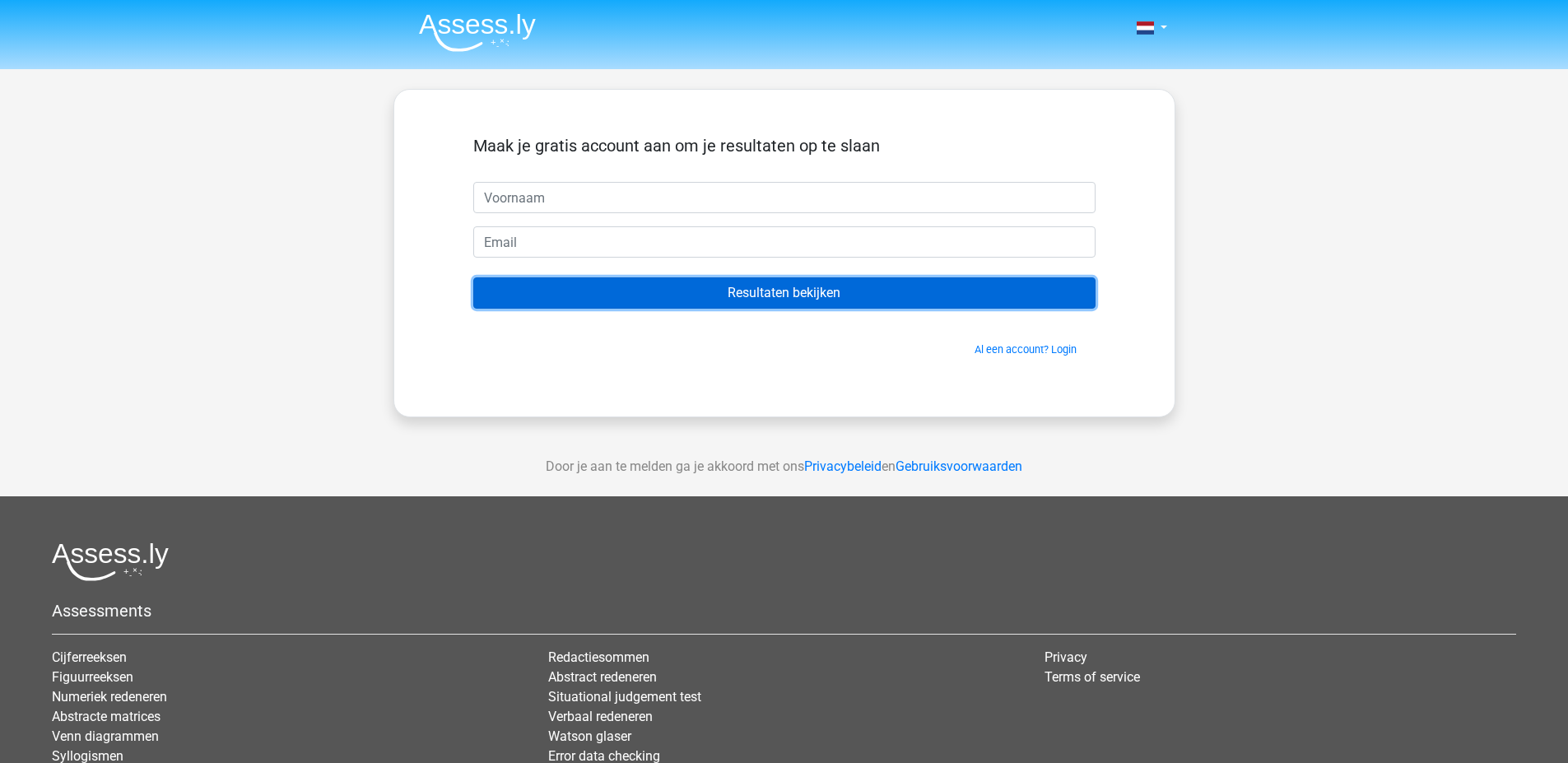
click at [784, 293] on input "Resultaten bekijken" at bounding box center [784, 293] width 622 height 31
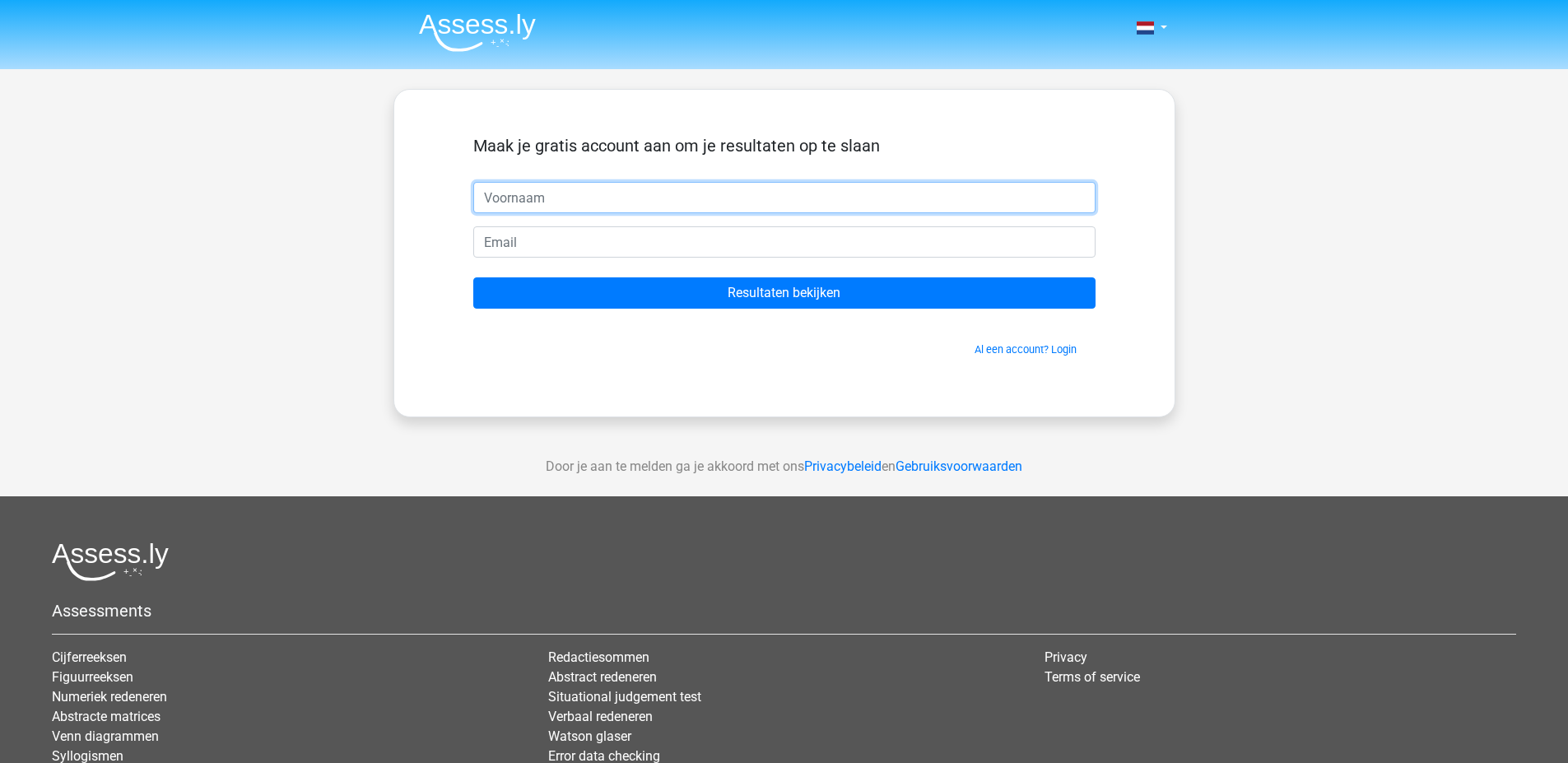
click at [544, 192] on input "text" at bounding box center [784, 197] width 622 height 31
type input "[PERSON_NAME]"
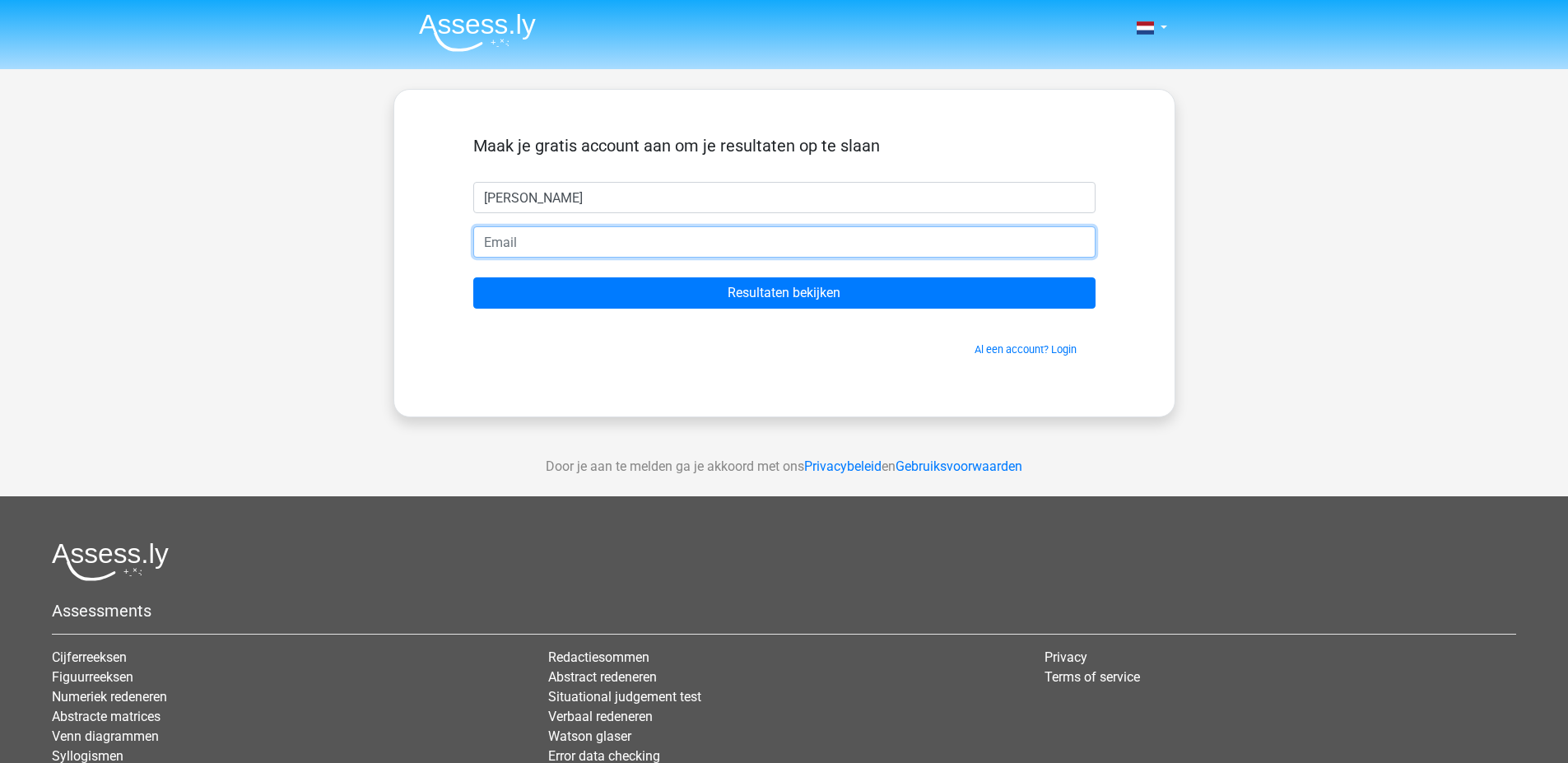
click at [544, 244] on input "email" at bounding box center [784, 242] width 622 height 31
click at [516, 241] on input "email" at bounding box center [784, 242] width 622 height 31
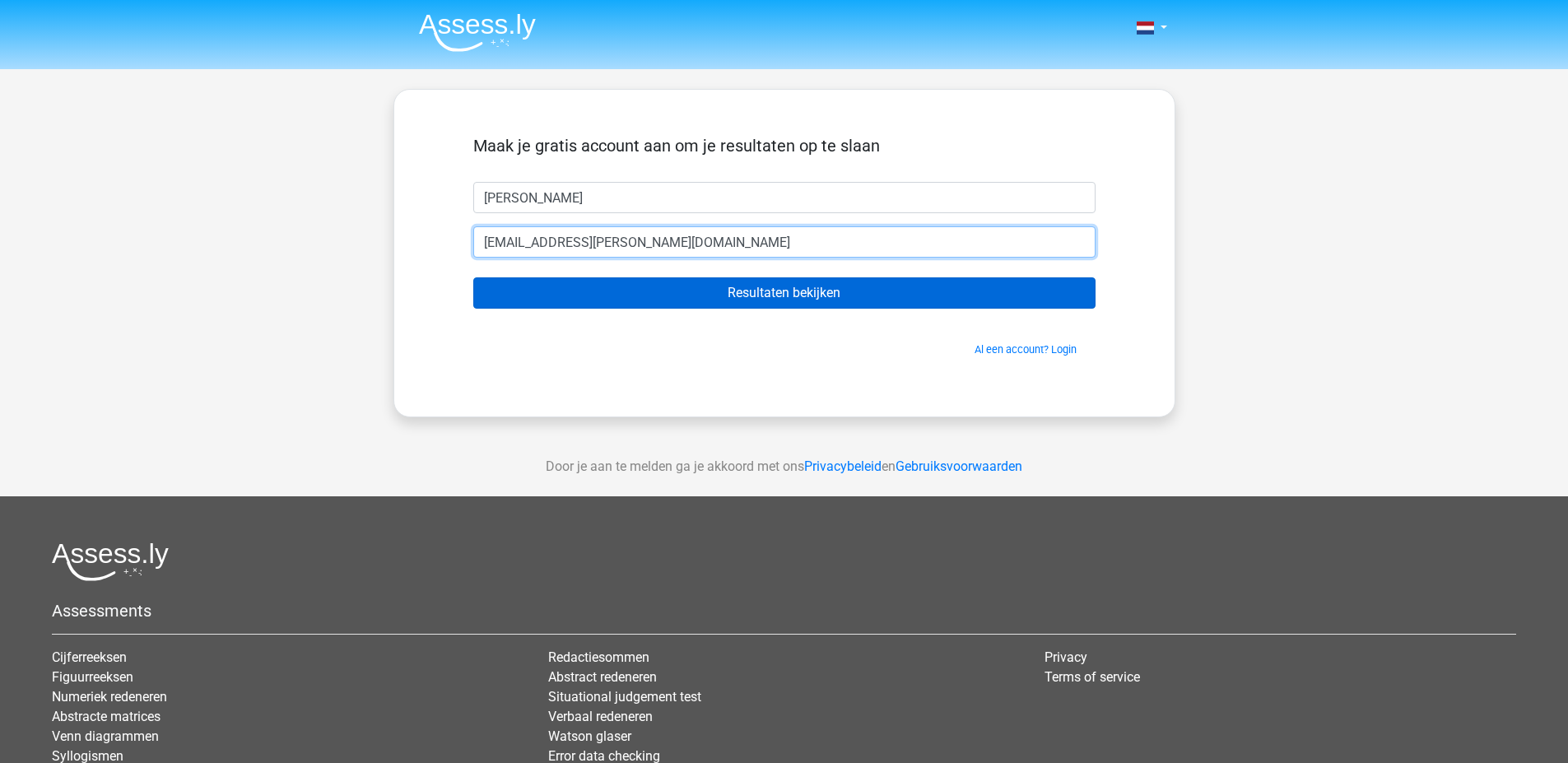
type input "[EMAIL_ADDRESS][PERSON_NAME][DOMAIN_NAME]"
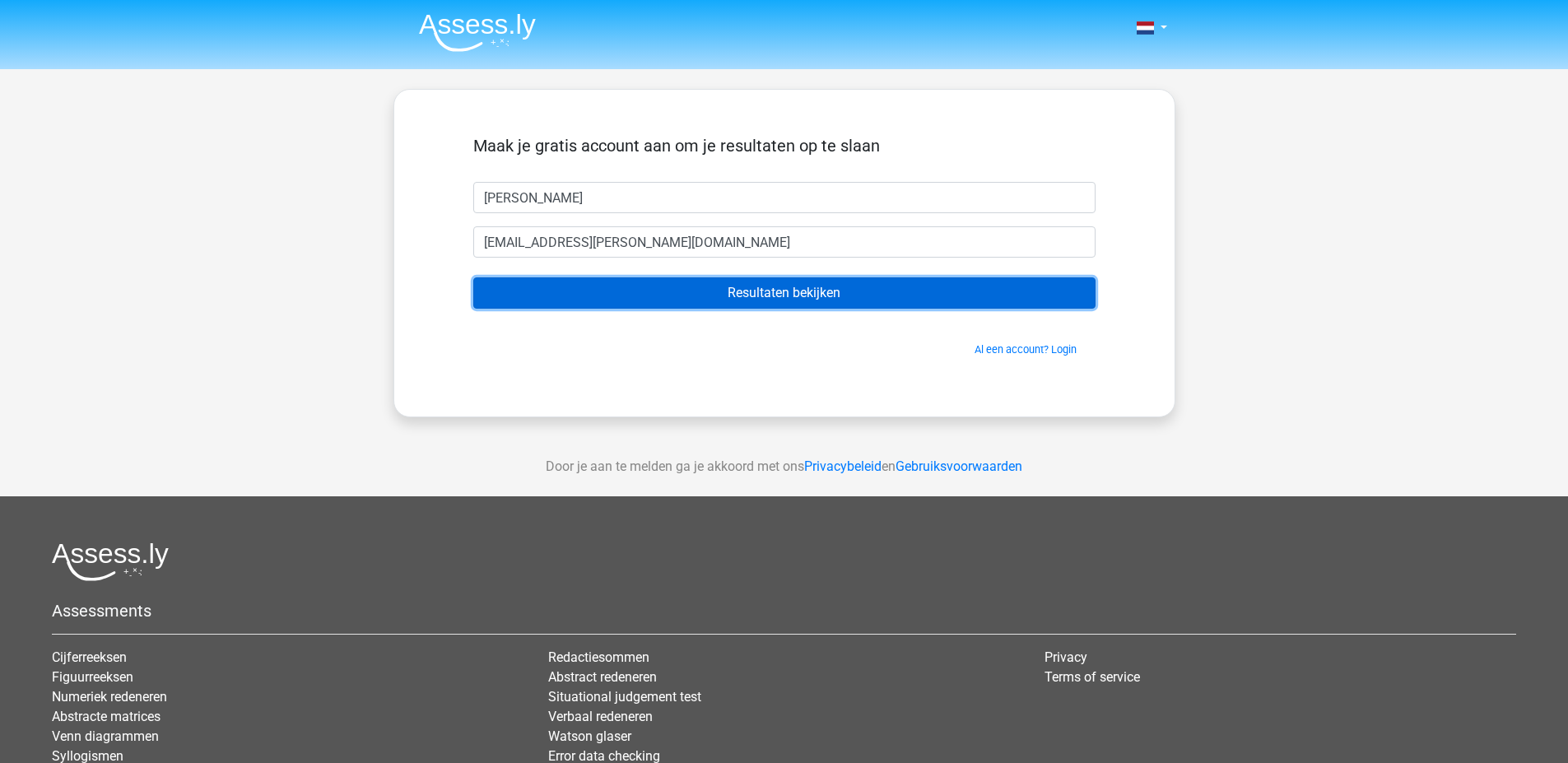
click at [743, 297] on input "Resultaten bekijken" at bounding box center [784, 293] width 622 height 31
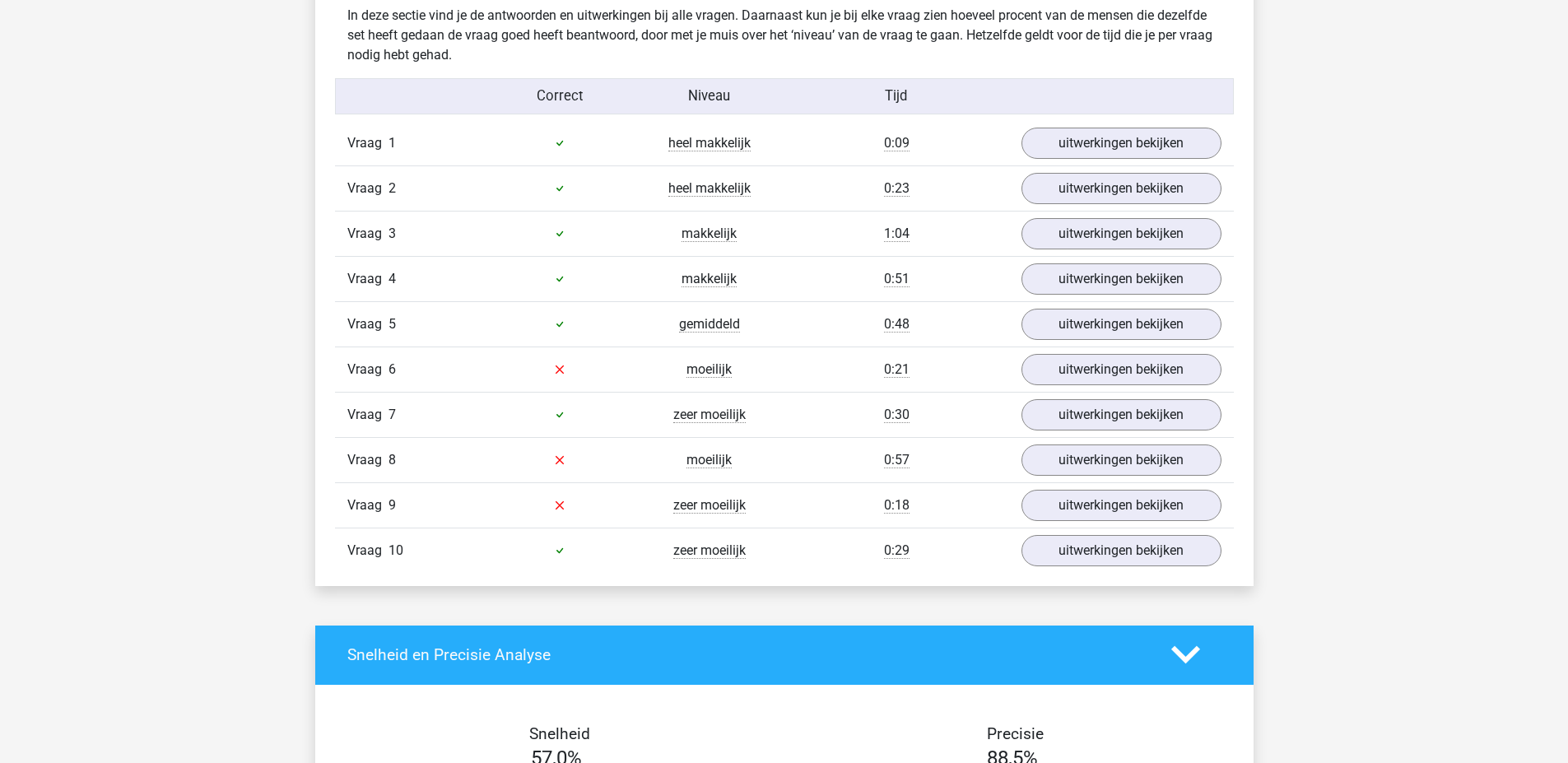
scroll to position [1317, 0]
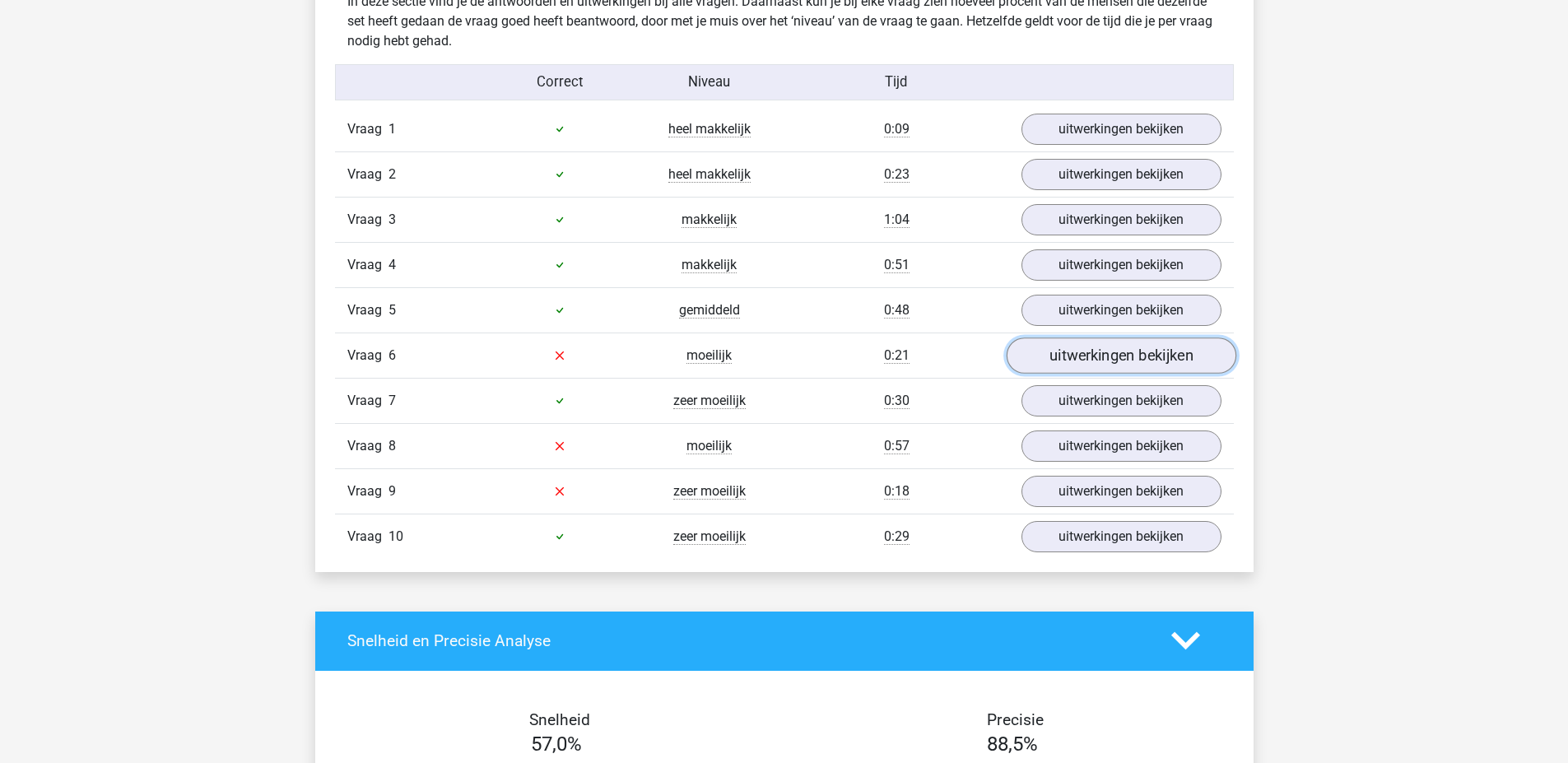
click at [1124, 360] on link "uitwerkingen bekijken" at bounding box center [1120, 355] width 230 height 36
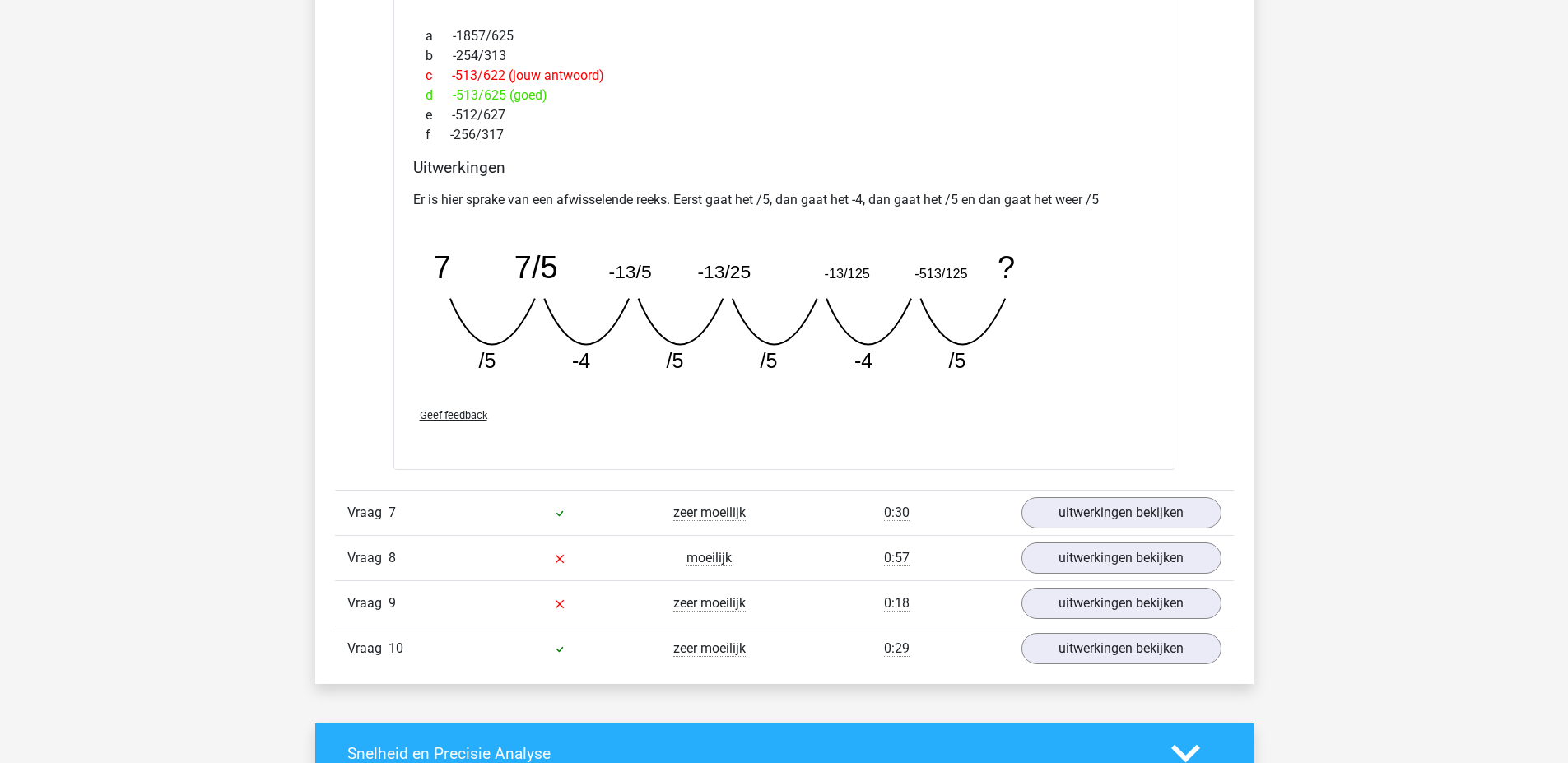
scroll to position [1976, 0]
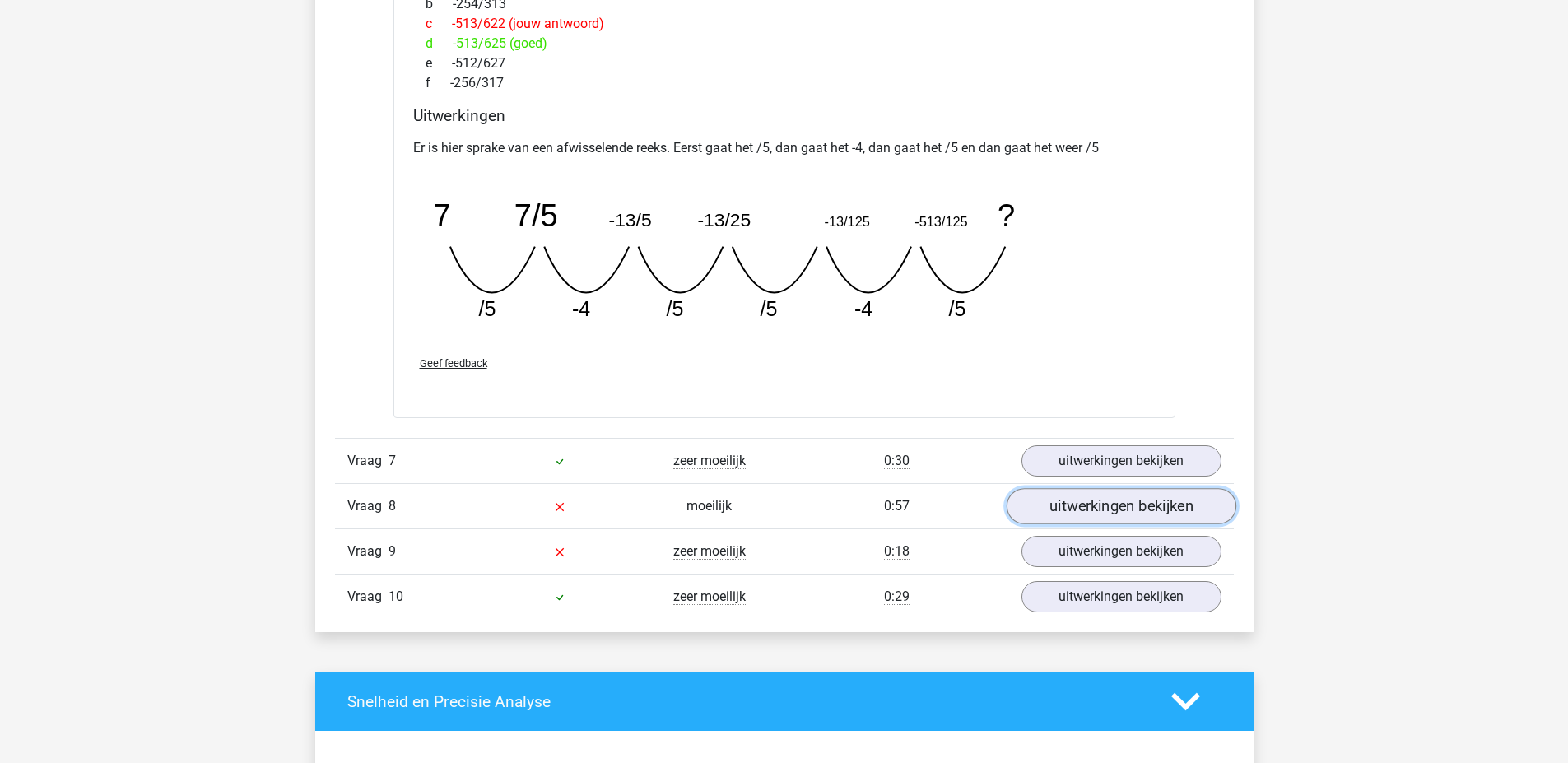
click at [1124, 509] on link "uitwerkingen bekijken" at bounding box center [1120, 506] width 230 height 36
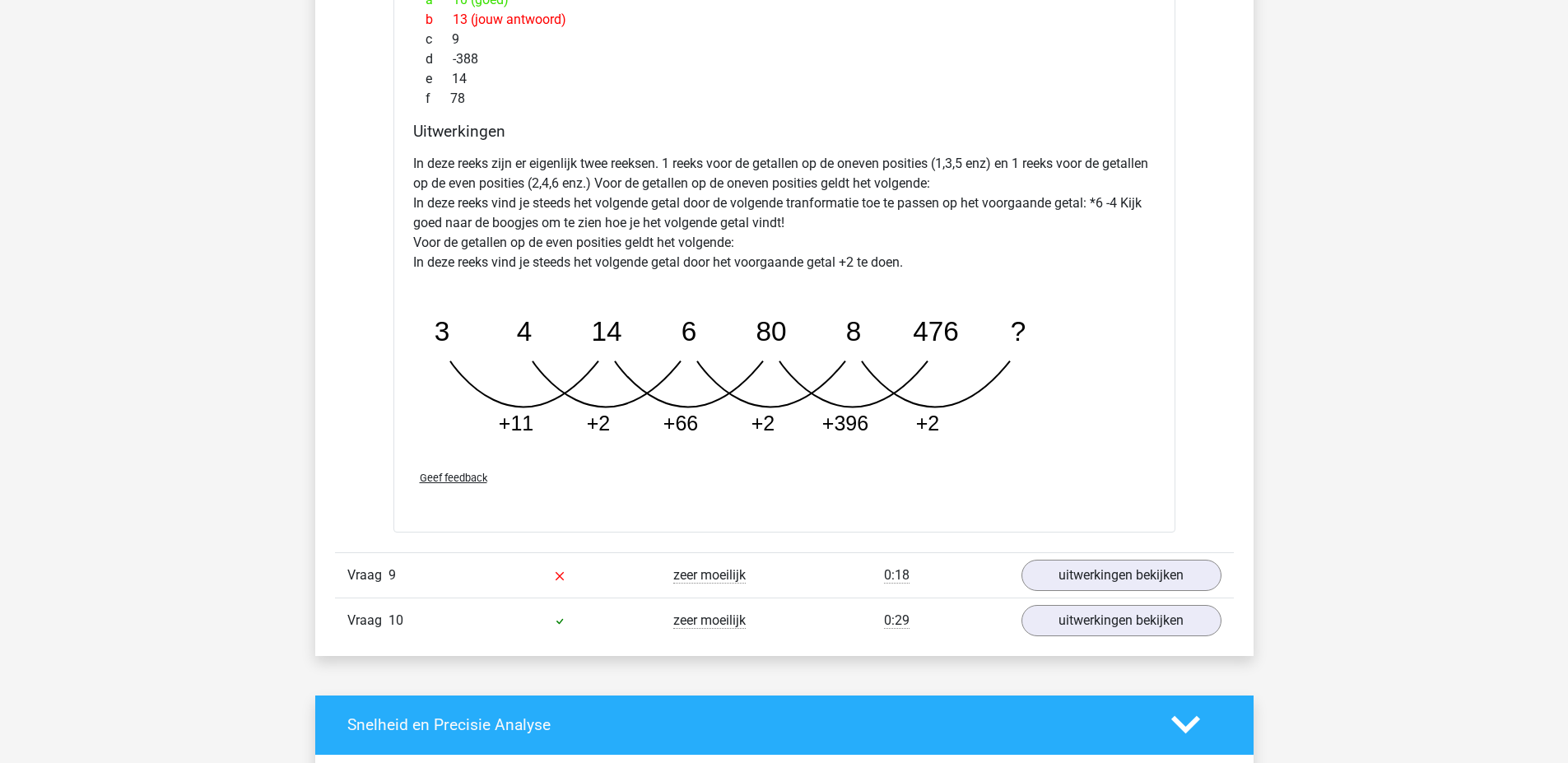
scroll to position [2799, 0]
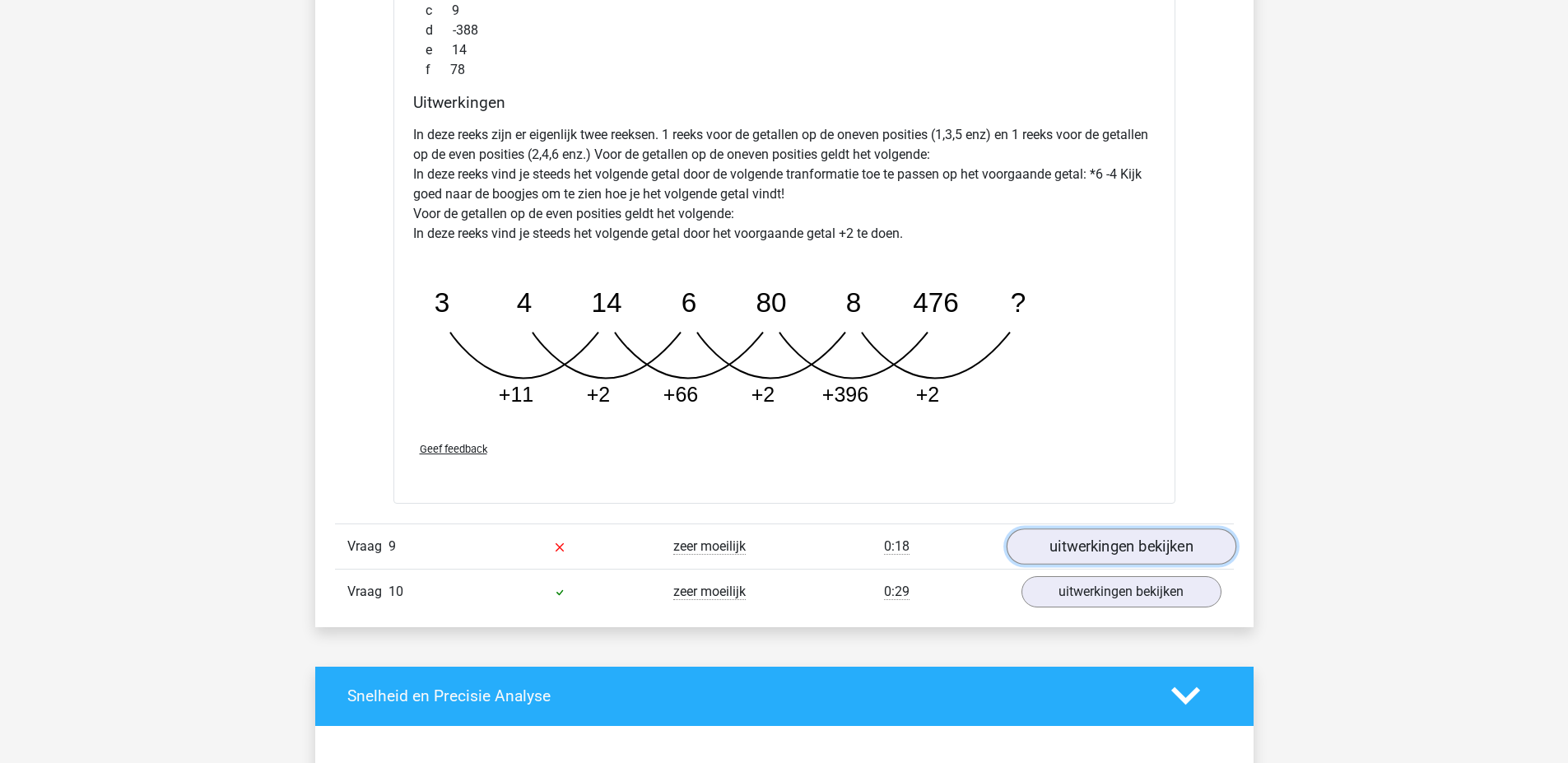
click at [1136, 540] on link "uitwerkingen bekijken" at bounding box center [1120, 546] width 230 height 36
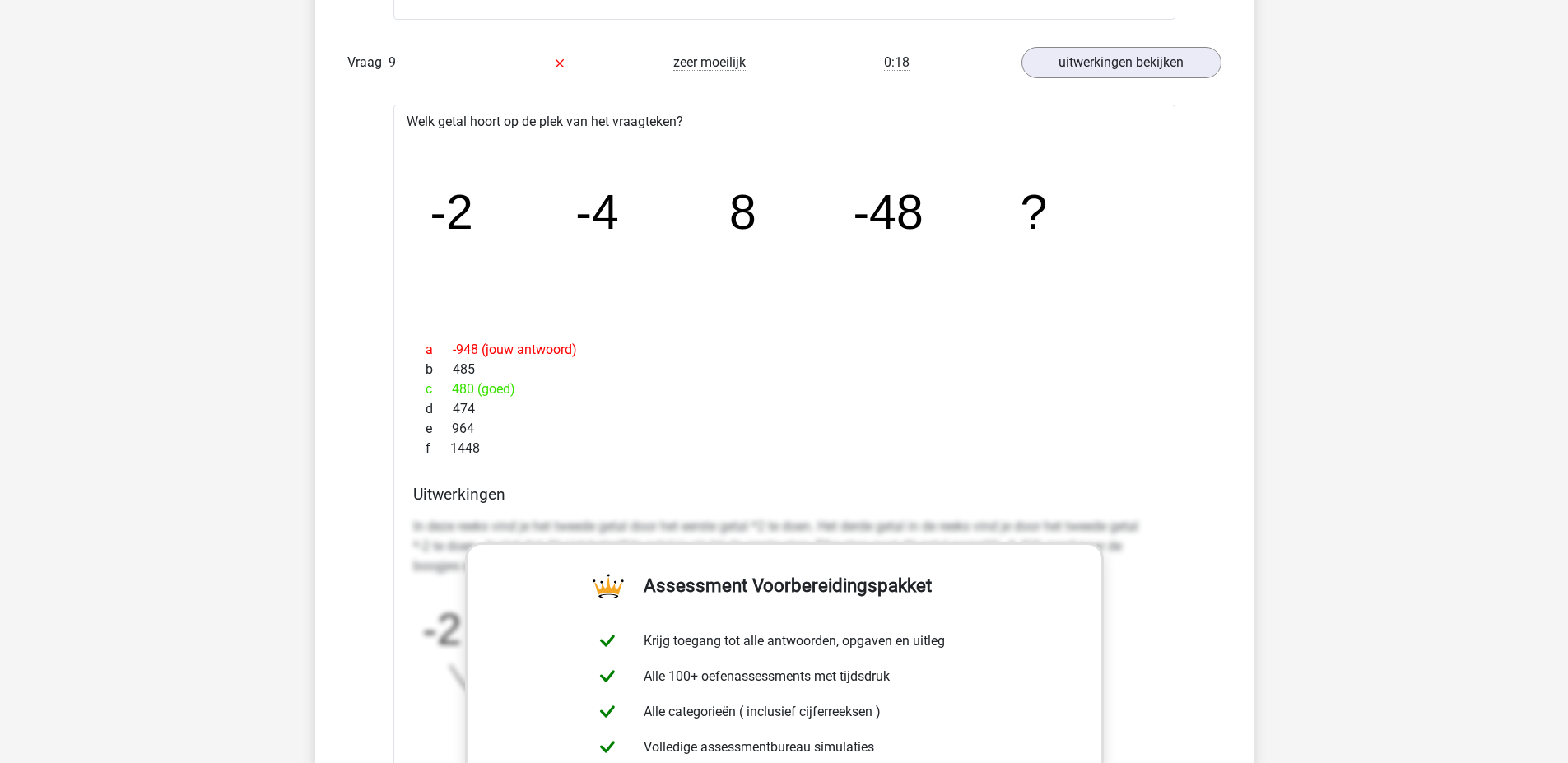
scroll to position [3375, 0]
